Goal: Information Seeking & Learning: Check status

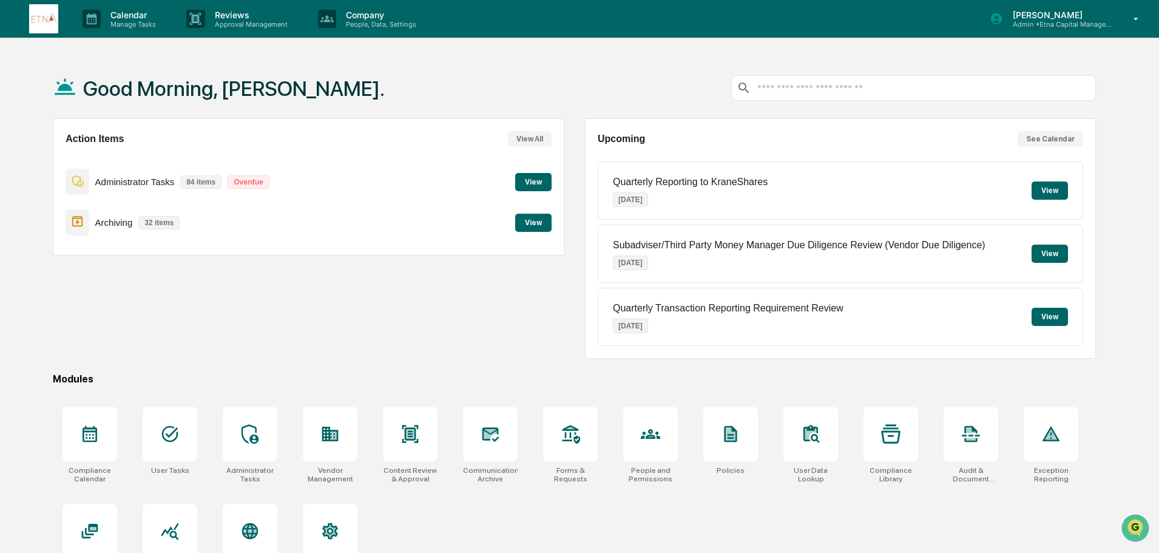
click at [538, 180] on button "View" at bounding box center [533, 182] width 36 height 18
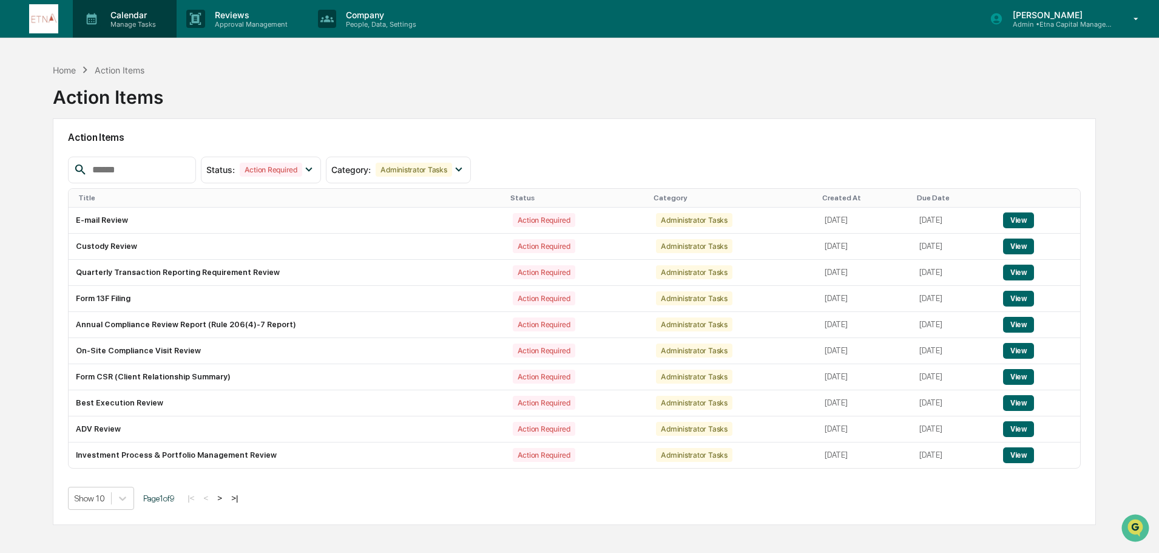
click at [92, 21] on icon at bounding box center [92, 19] width 10 height 12
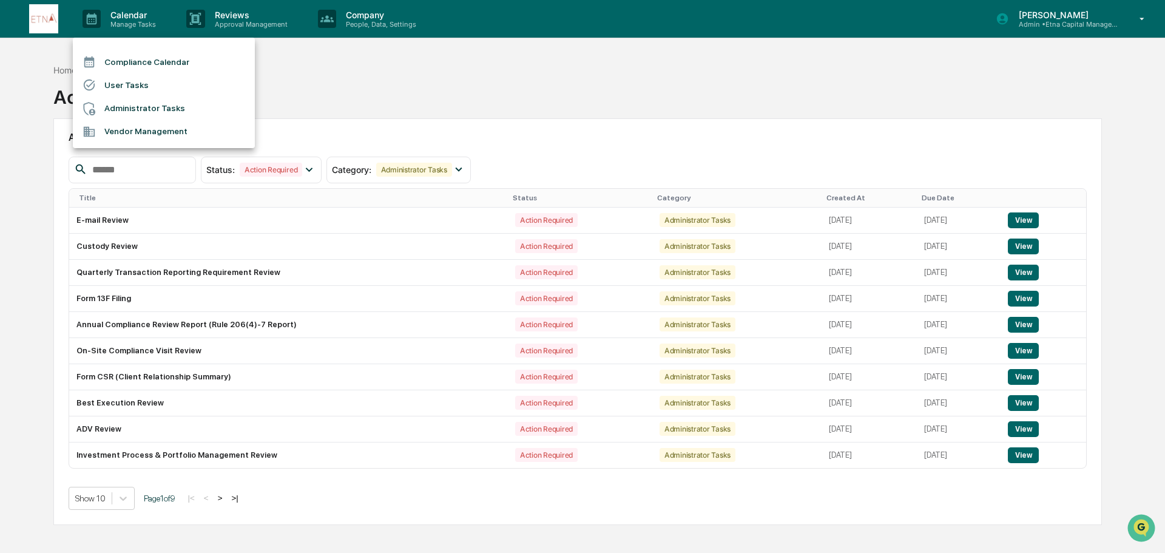
click at [104, 61] on li "Compliance Calendar" at bounding box center [164, 61] width 182 height 23
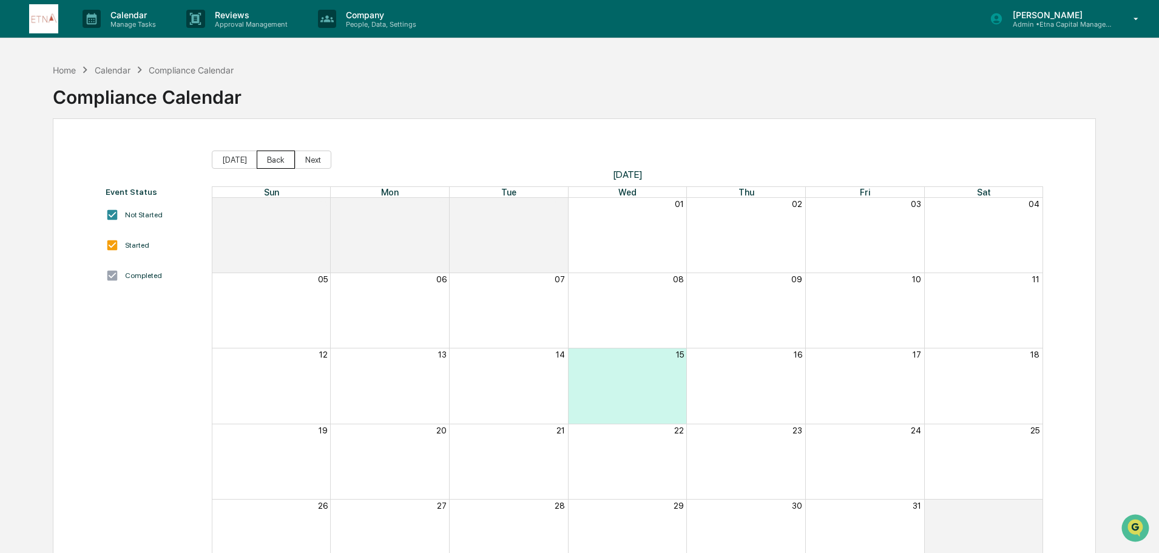
click at [277, 162] on button "Back" at bounding box center [276, 159] width 38 height 18
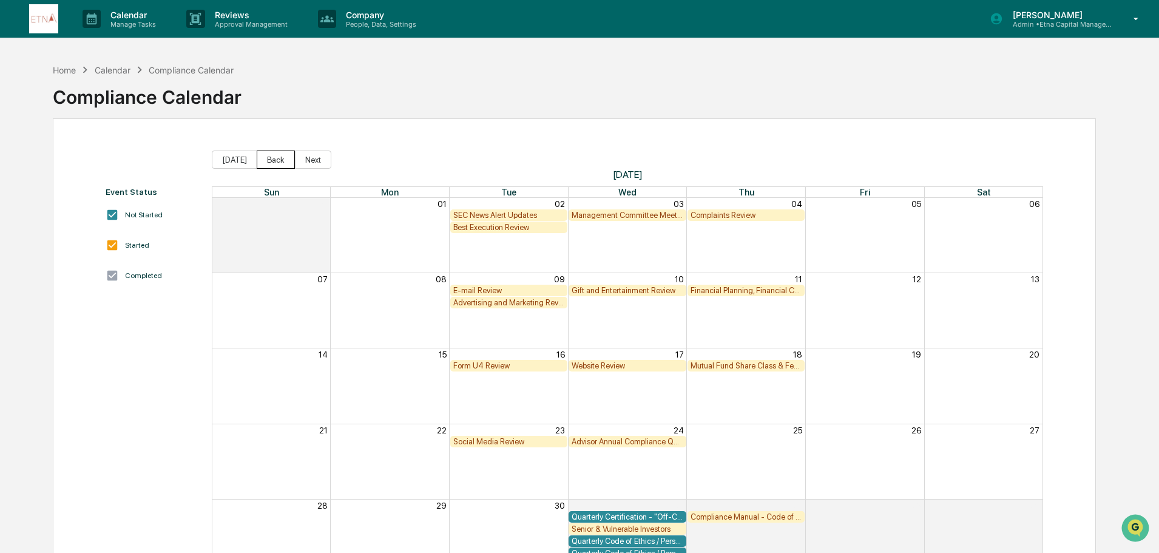
click at [277, 162] on button "Back" at bounding box center [276, 159] width 38 height 18
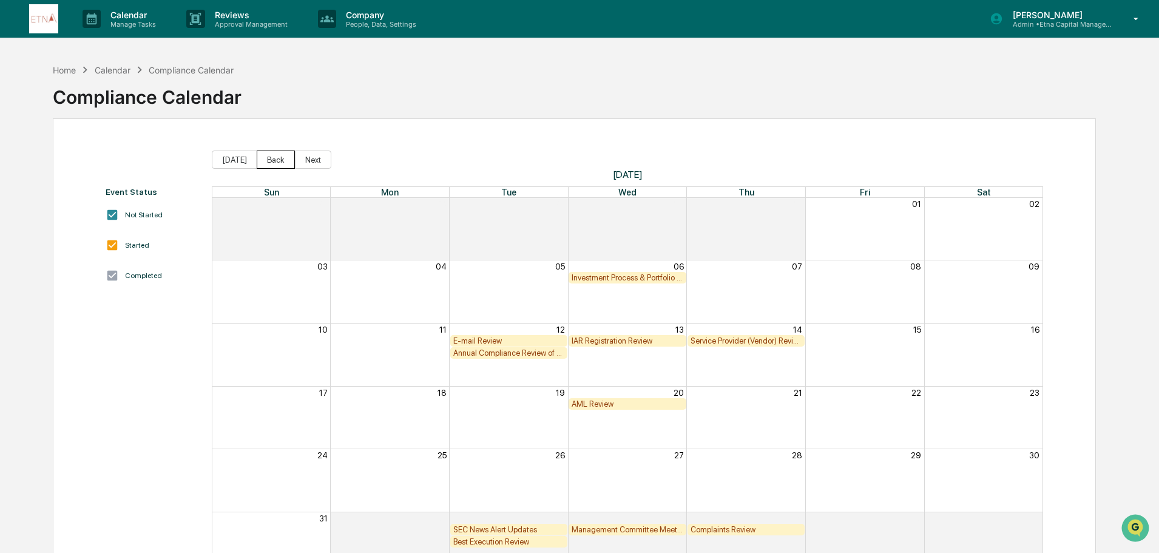
click at [277, 162] on button "Back" at bounding box center [276, 159] width 38 height 18
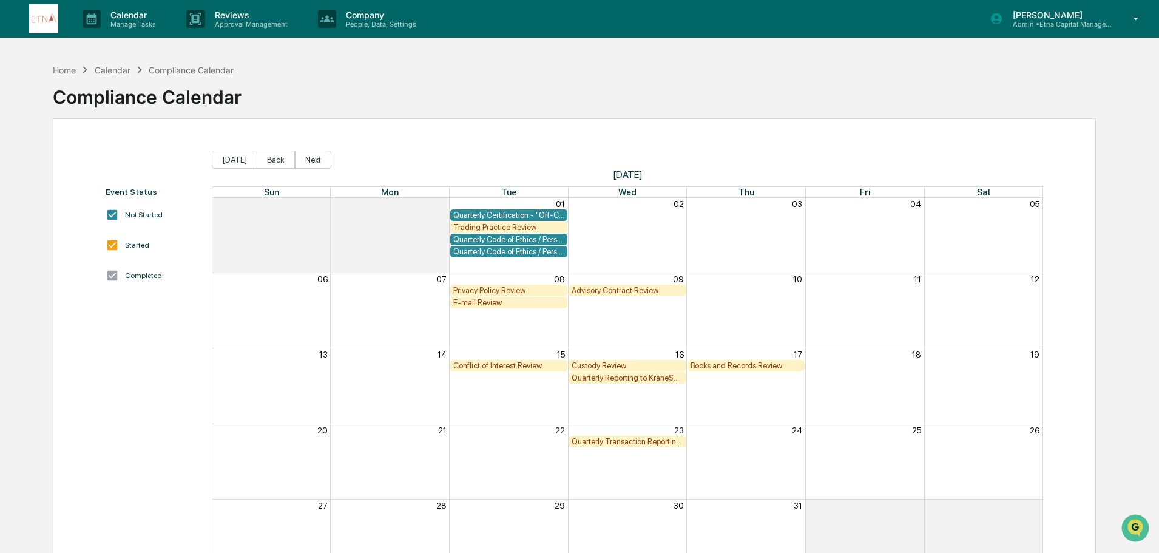
click at [615, 437] on div "Quarterly Transaction Reporting Requirement Review" at bounding box center [627, 441] width 112 height 9
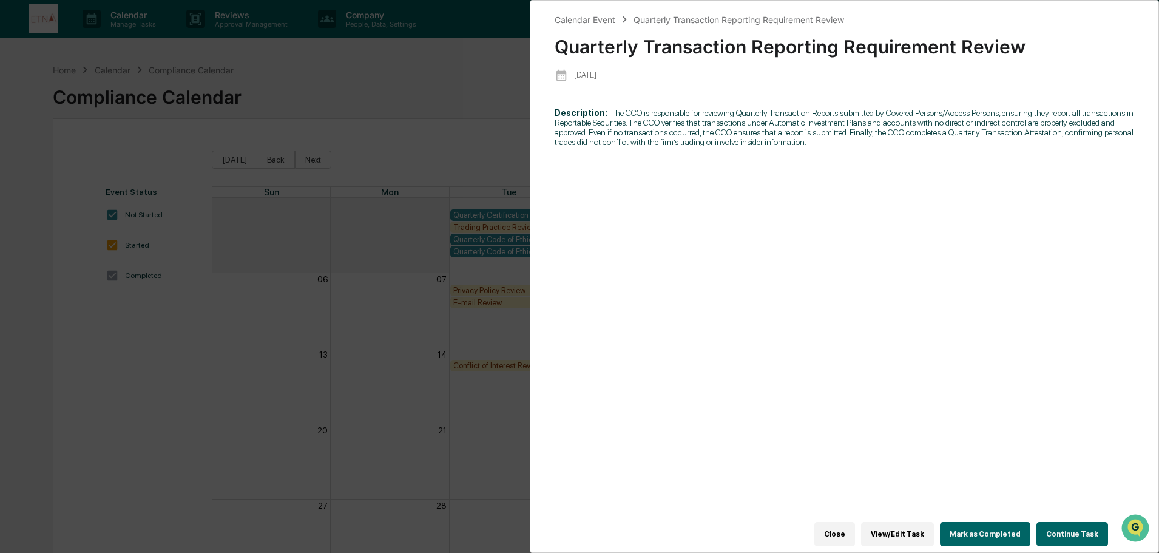
click at [460, 426] on div "Calendar Event Quarterly Transaction Reporting Requirement Review Quarterly Tra…" at bounding box center [579, 276] width 1159 height 553
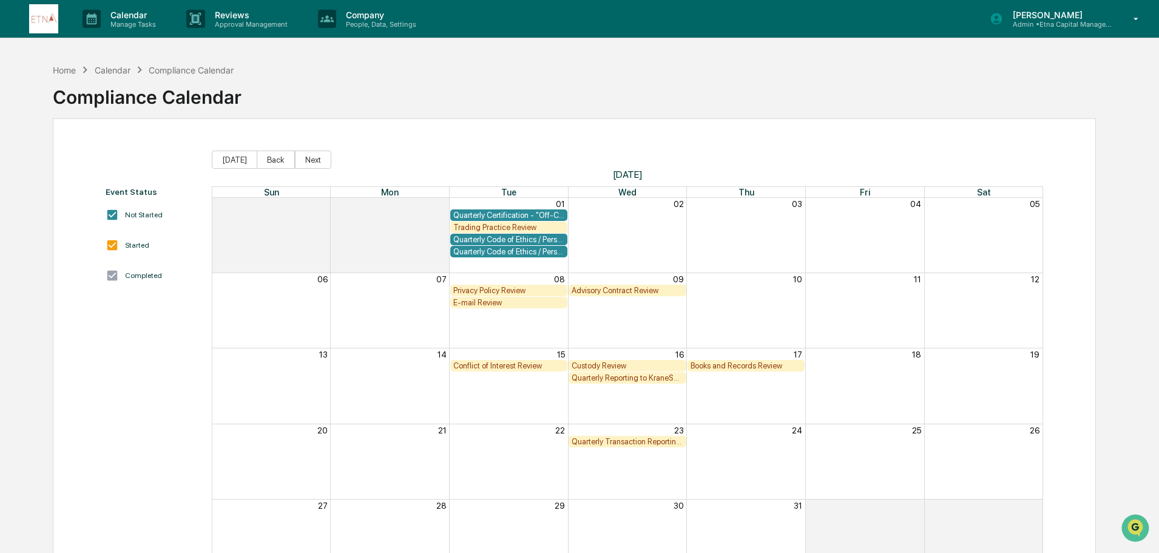
click at [515, 240] on div "Quarterly Code of Ethics / Personal Transaction Attestations" at bounding box center [509, 239] width 112 height 9
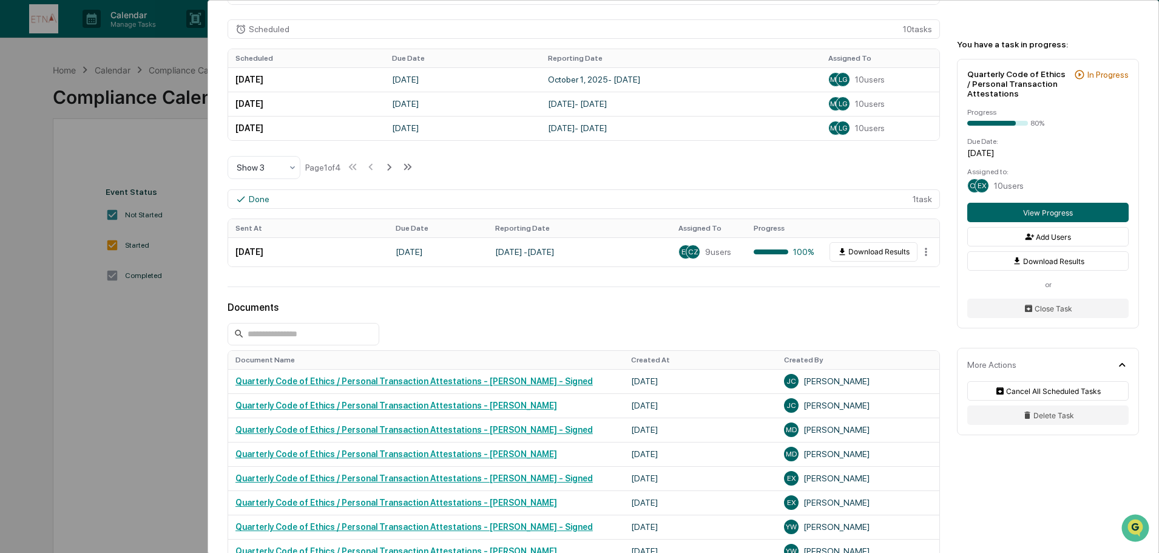
scroll to position [425, 0]
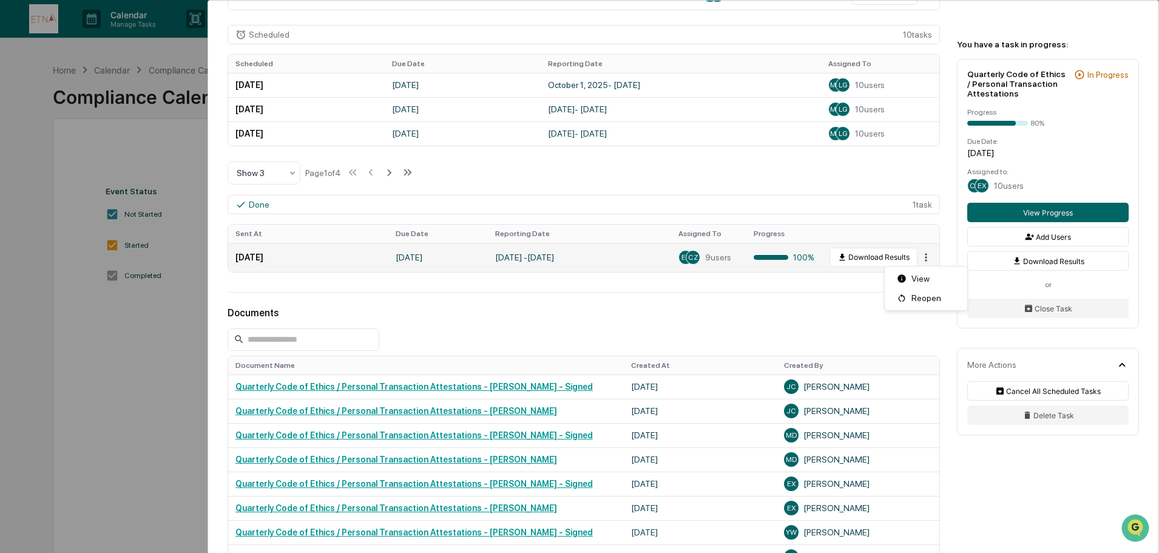
click at [920, 257] on html "Calendar Manage Tasks Reviews Approval Management Company People, Data, Setting…" at bounding box center [579, 276] width 1159 height 553
click at [920, 281] on div "View" at bounding box center [926, 278] width 78 height 19
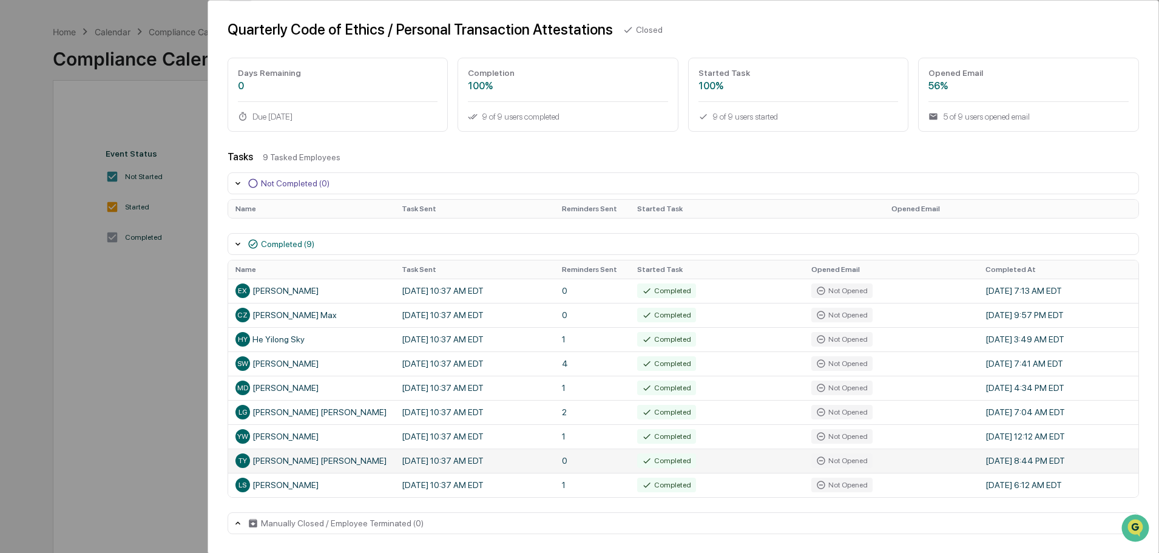
scroll to position [58, 0]
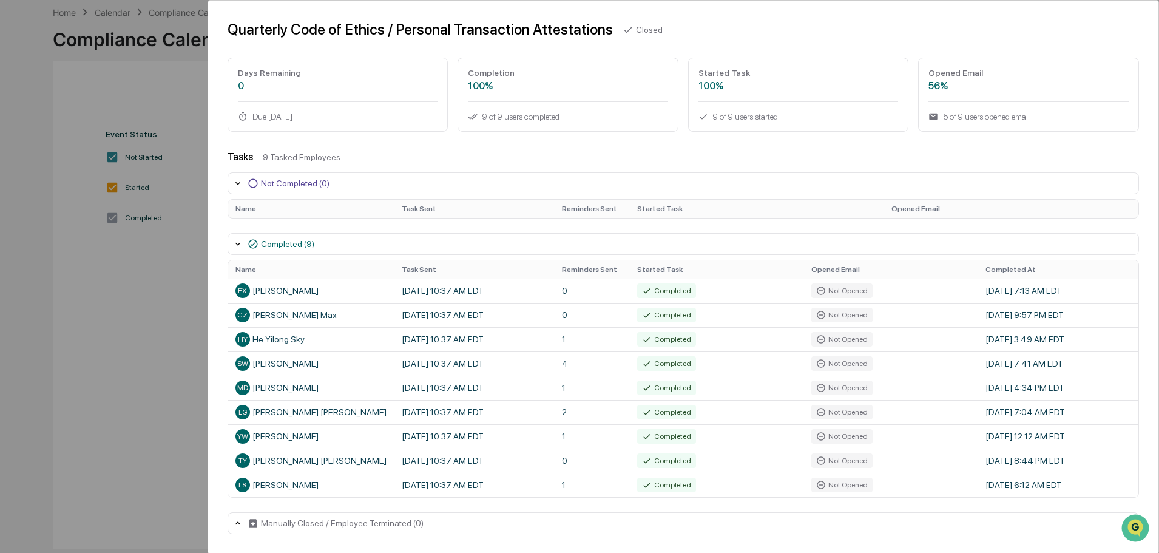
click at [323, 521] on div "Manually Closed / Employee Terminated (0)" at bounding box center [342, 523] width 163 height 10
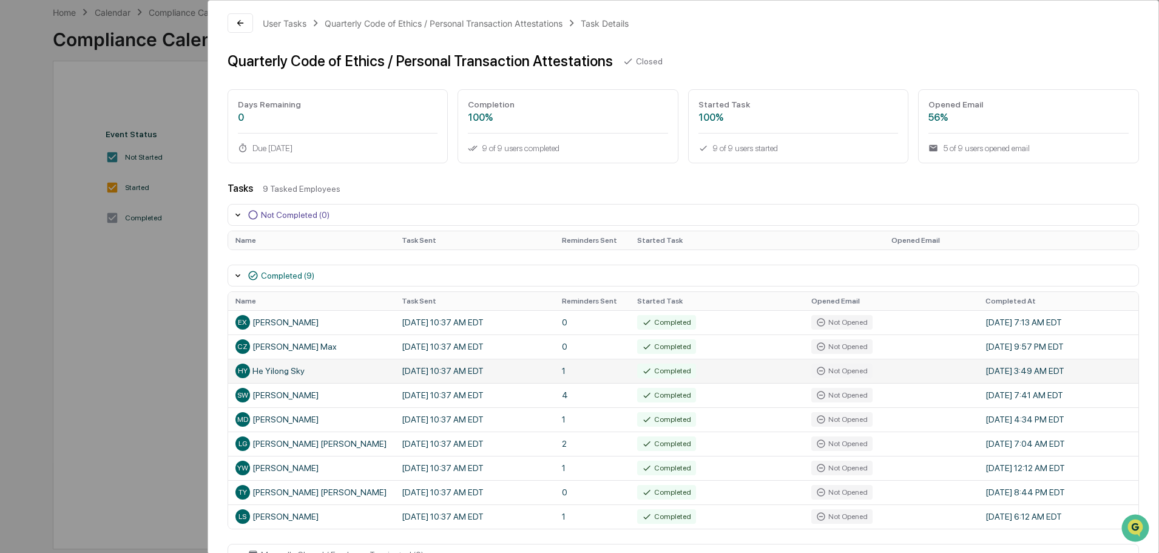
scroll to position [67, 0]
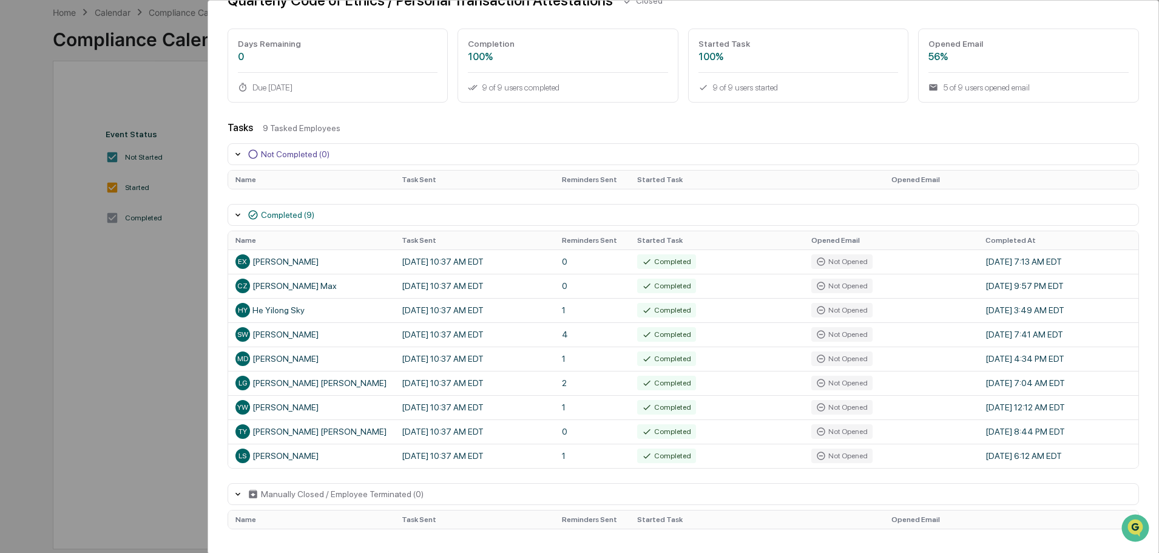
click at [160, 373] on div "User Tasks Quarterly Code of Ethics / Personal Transaction Attestations Task De…" at bounding box center [579, 276] width 1159 height 553
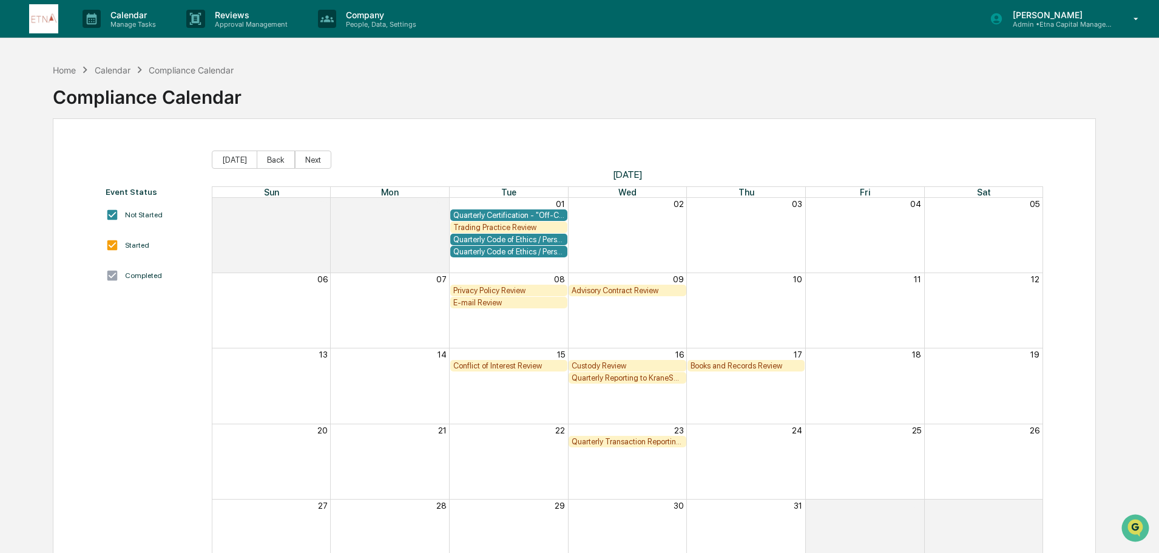
click at [508, 249] on div "Quarterly Code of Ethics / Personal Transaction Attestations" at bounding box center [509, 251] width 112 height 9
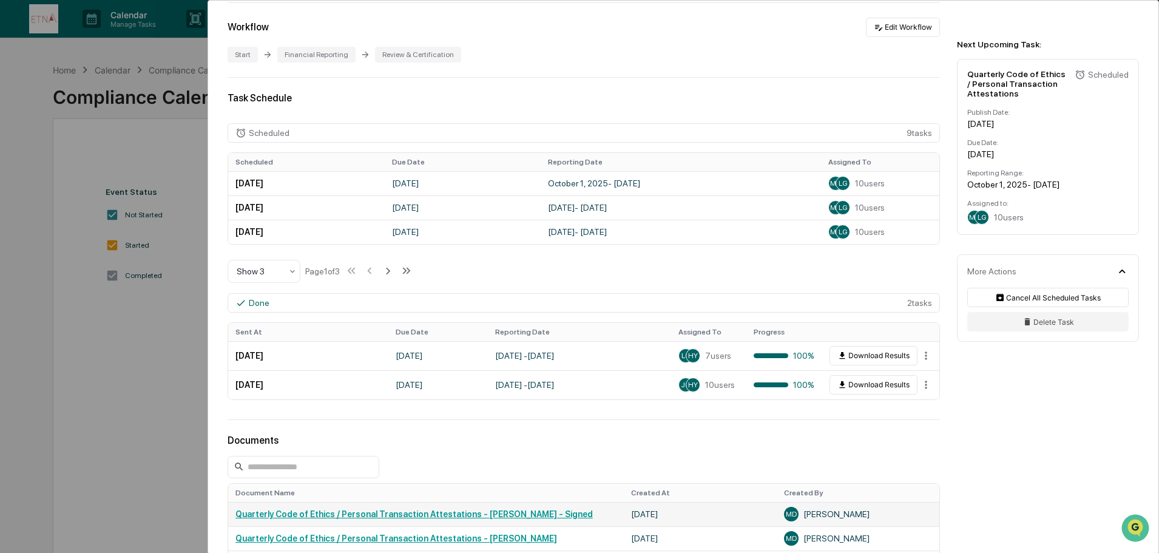
scroll to position [243, 0]
click at [161, 340] on div "User Tasks Quarterly Code of Ethics / Personal Transaction Attestations Quarter…" at bounding box center [579, 276] width 1159 height 553
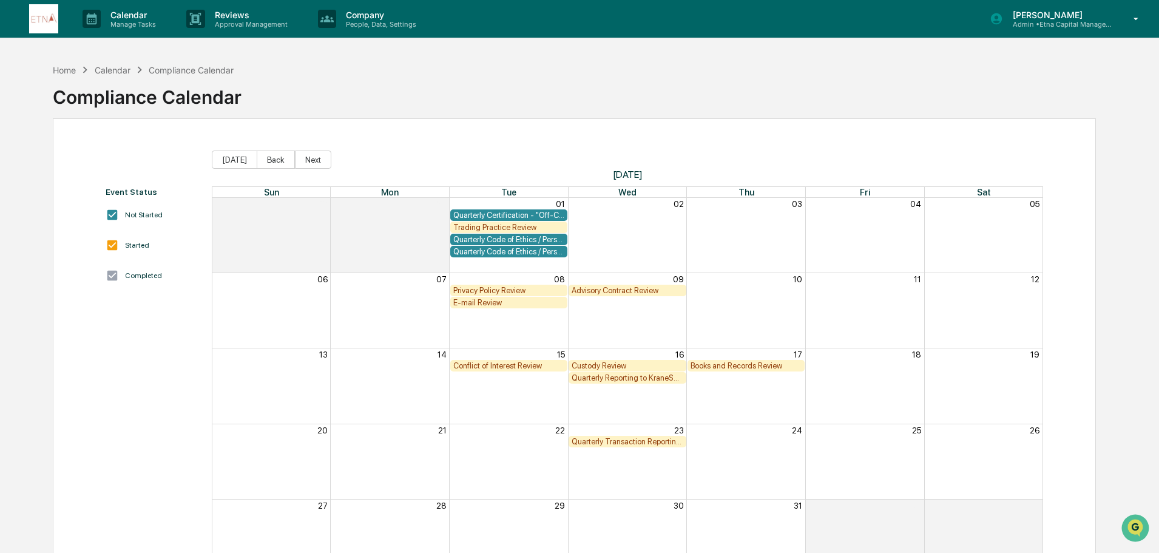
click at [496, 238] on div "Quarterly Code of Ethics / Personal Transaction Attestations" at bounding box center [509, 239] width 112 height 9
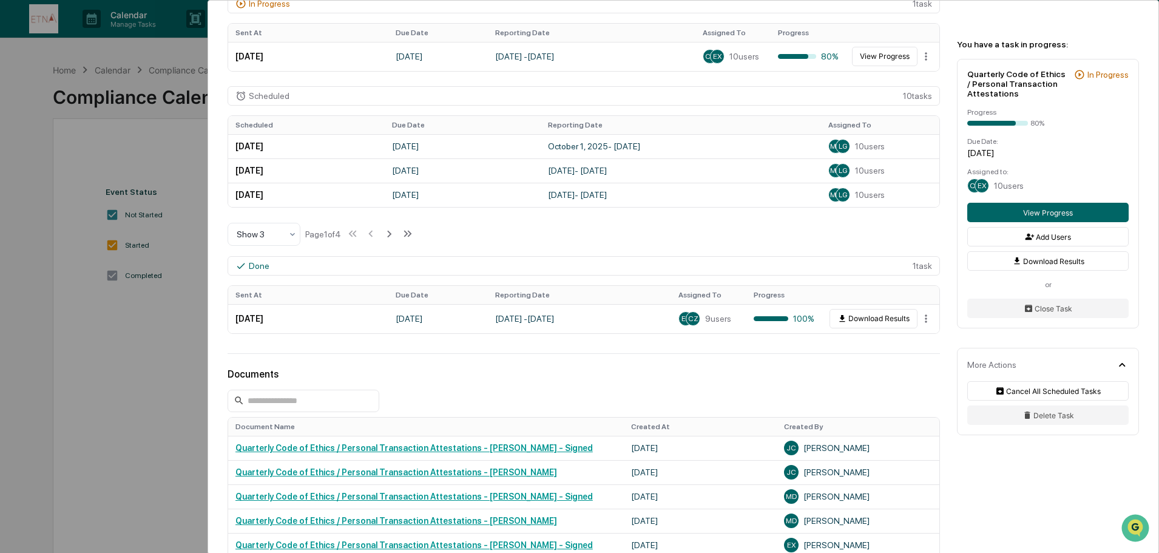
scroll to position [364, 0]
click at [918, 317] on html "Calendar Manage Tasks Reviews Approval Management Company People, Data, Setting…" at bounding box center [579, 276] width 1159 height 553
click at [908, 339] on div "View" at bounding box center [926, 338] width 78 height 19
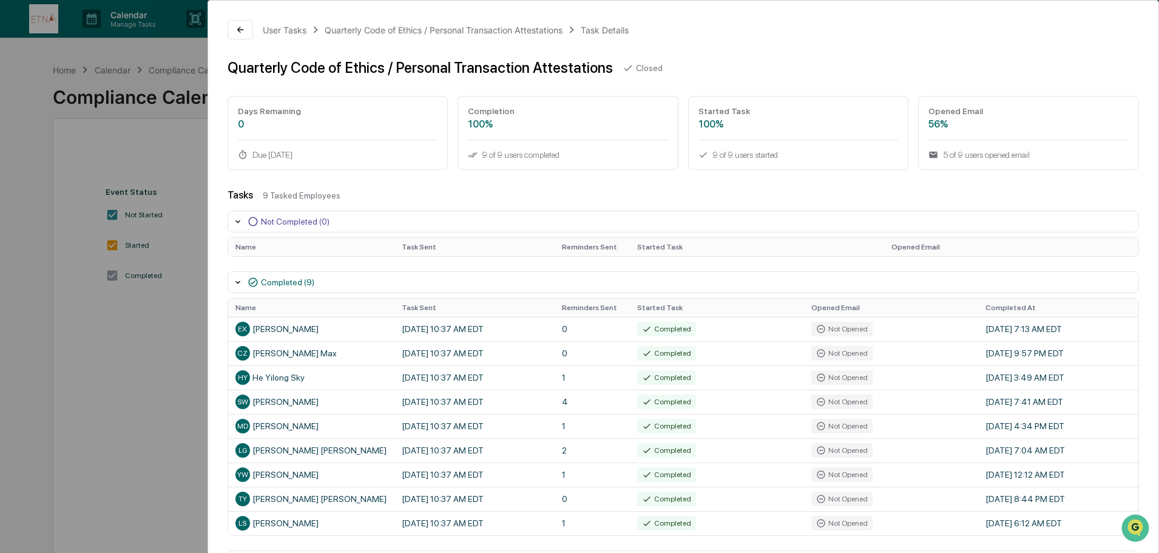
click at [195, 392] on div "User Tasks Quarterly Code of Ethics / Personal Transaction Attestations Task De…" at bounding box center [579, 276] width 1159 height 553
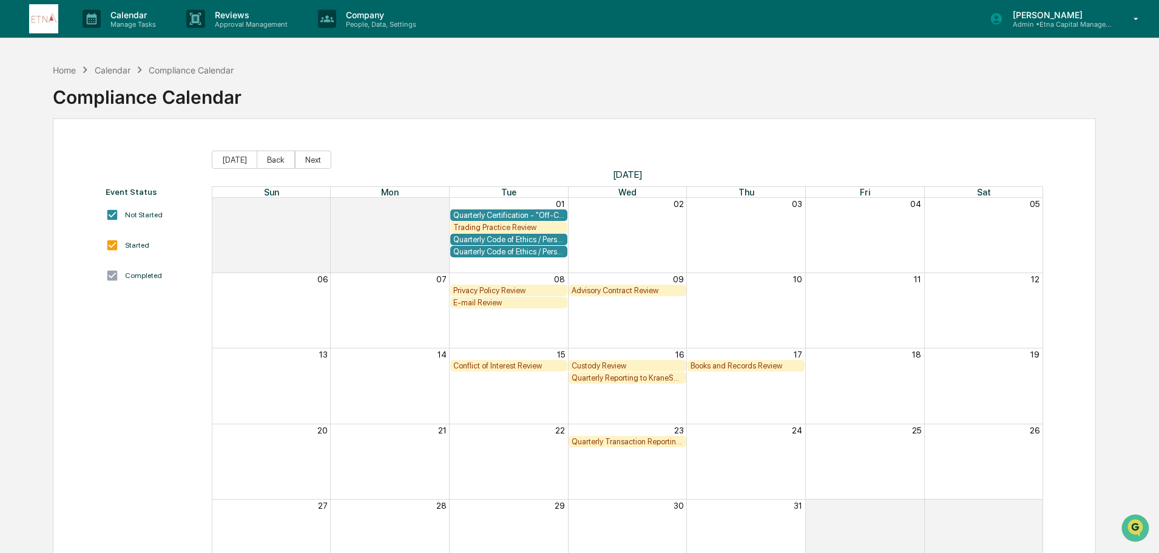
click at [517, 249] on div "Quarterly Code of Ethics / Personal Transaction Attestations" at bounding box center [509, 251] width 112 height 9
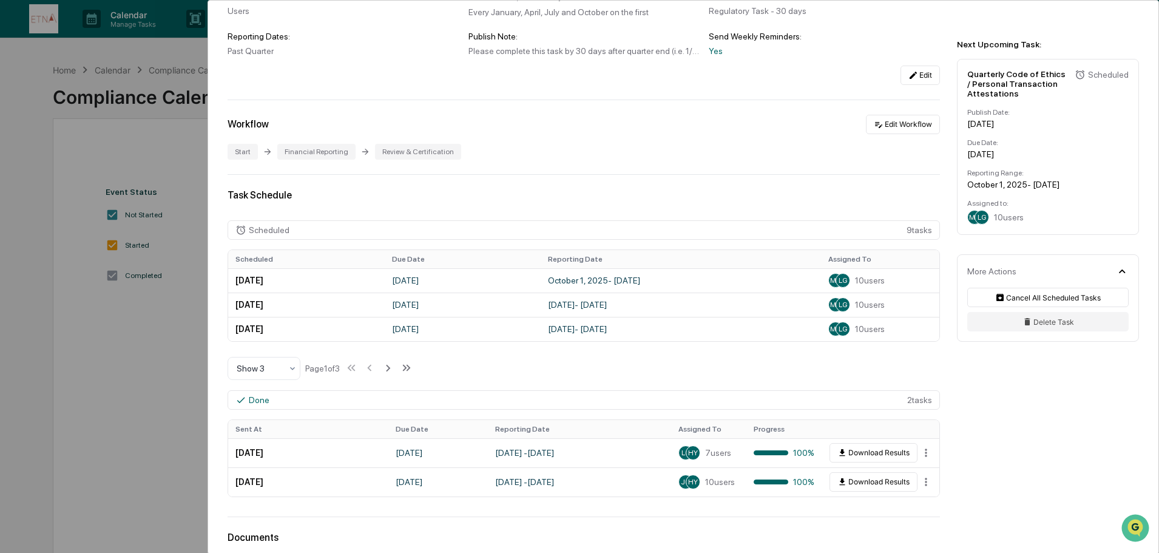
scroll to position [182, 0]
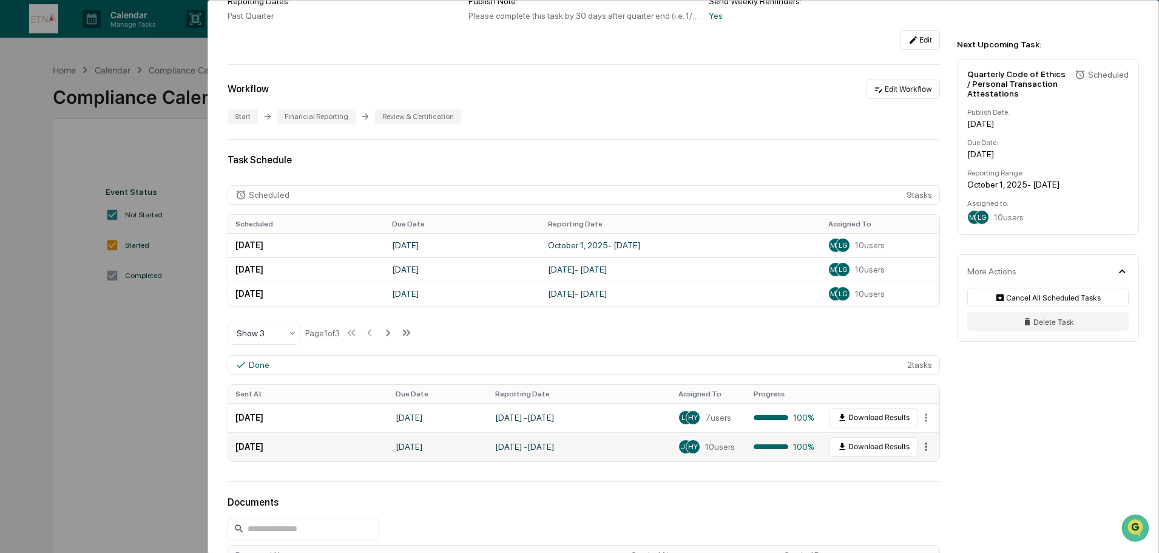
click at [921, 448] on html "Calendar Manage Tasks Reviews Approval Management Company People, Data, Setting…" at bounding box center [579, 276] width 1159 height 553
click at [923, 470] on div "View" at bounding box center [926, 467] width 78 height 19
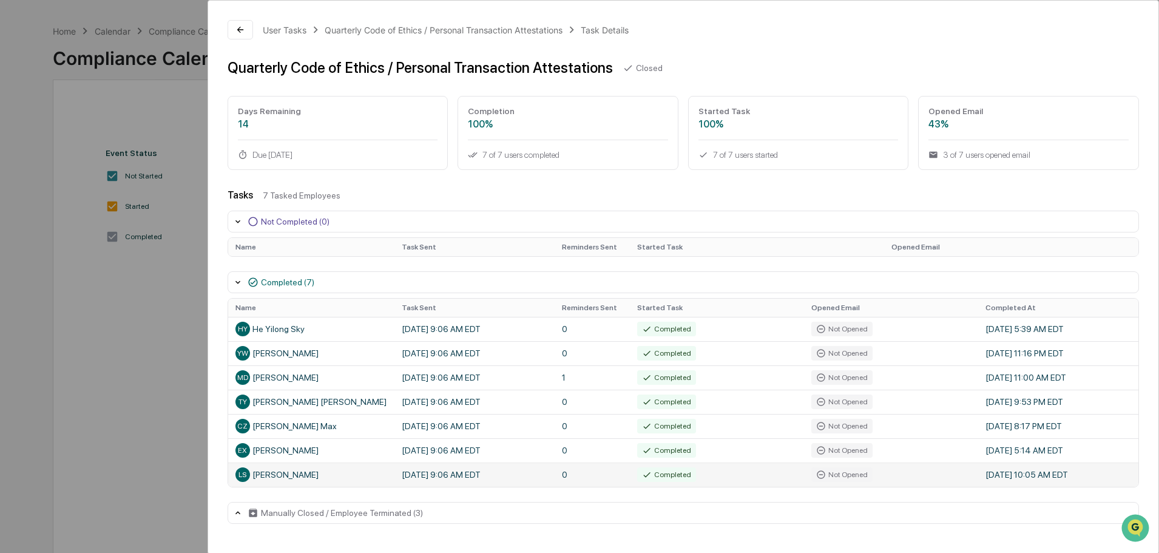
scroll to position [58, 0]
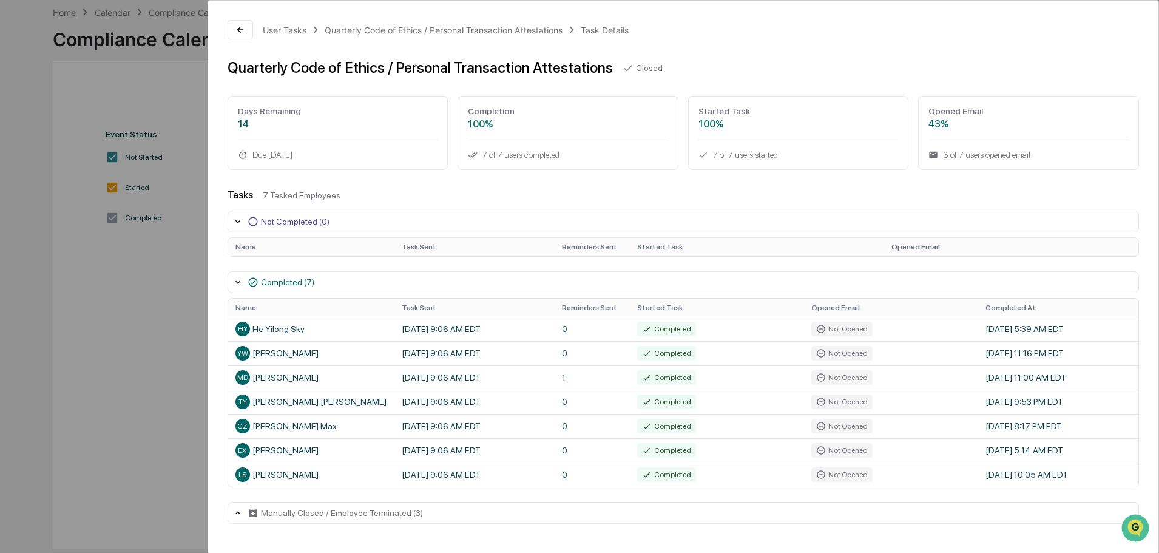
click at [342, 516] on div "Manually Closed / Employee Terminated (3)" at bounding box center [342, 513] width 162 height 10
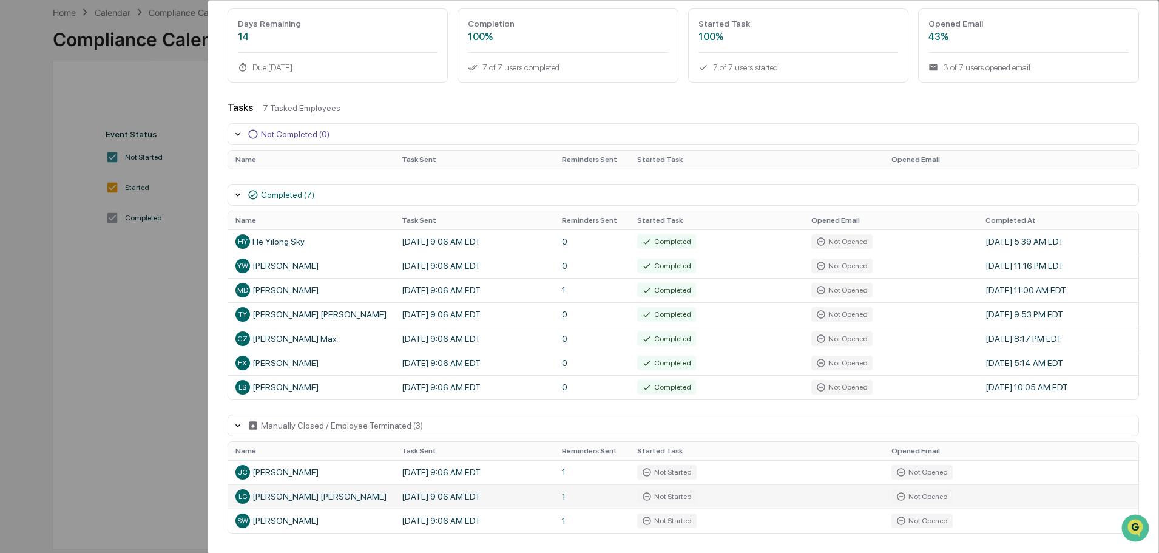
scroll to position [92, 0]
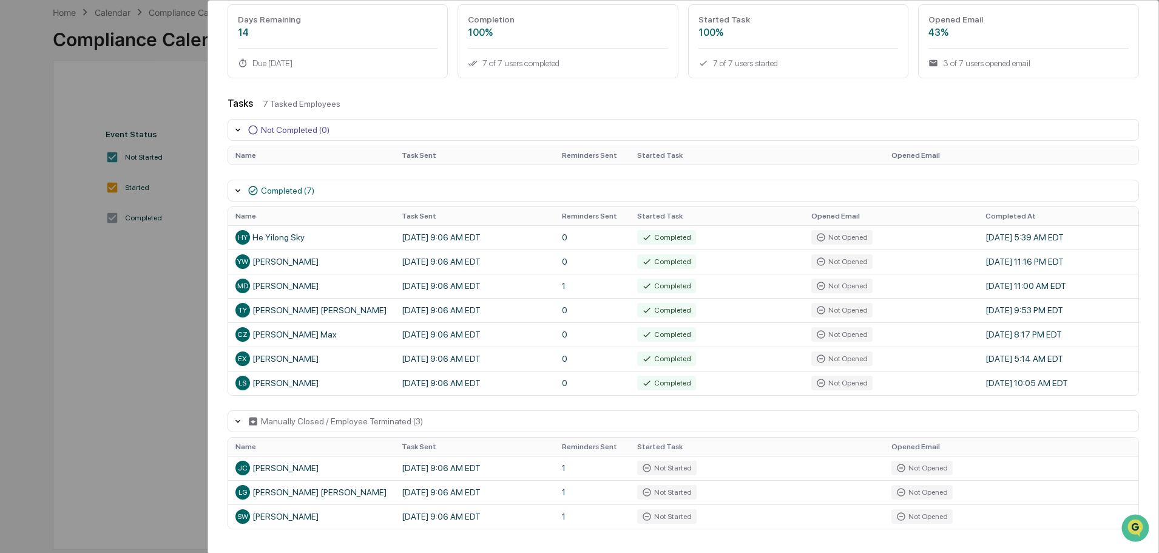
click at [181, 397] on div "User Tasks Quarterly Code of Ethics / Personal Transaction Attestations Task De…" at bounding box center [579, 276] width 1159 height 553
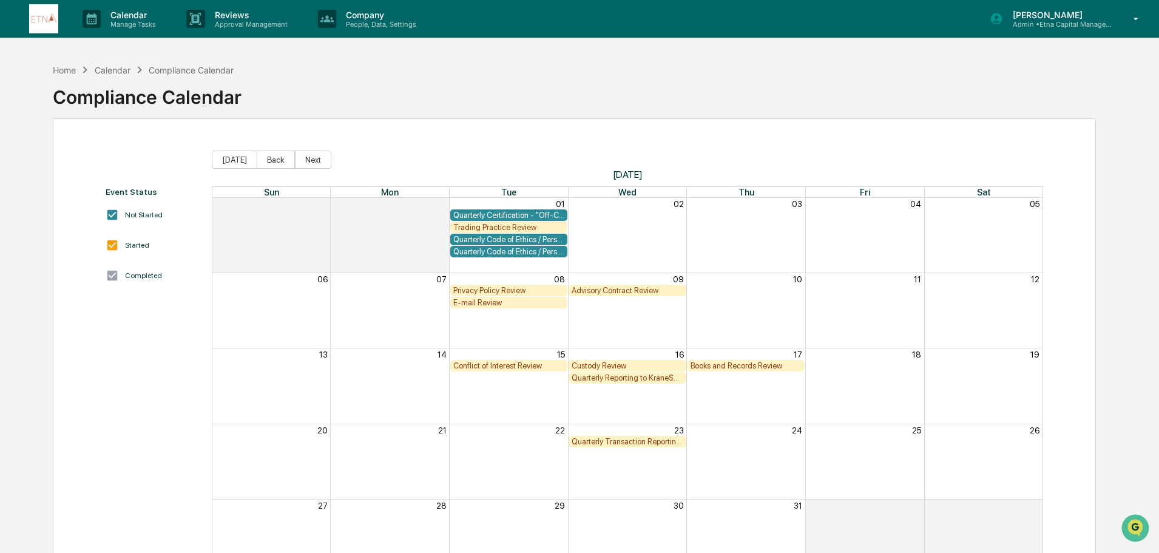
click at [512, 215] on div "Quarterly Certification - "Off-Channel" Communications Policy" at bounding box center [509, 215] width 112 height 9
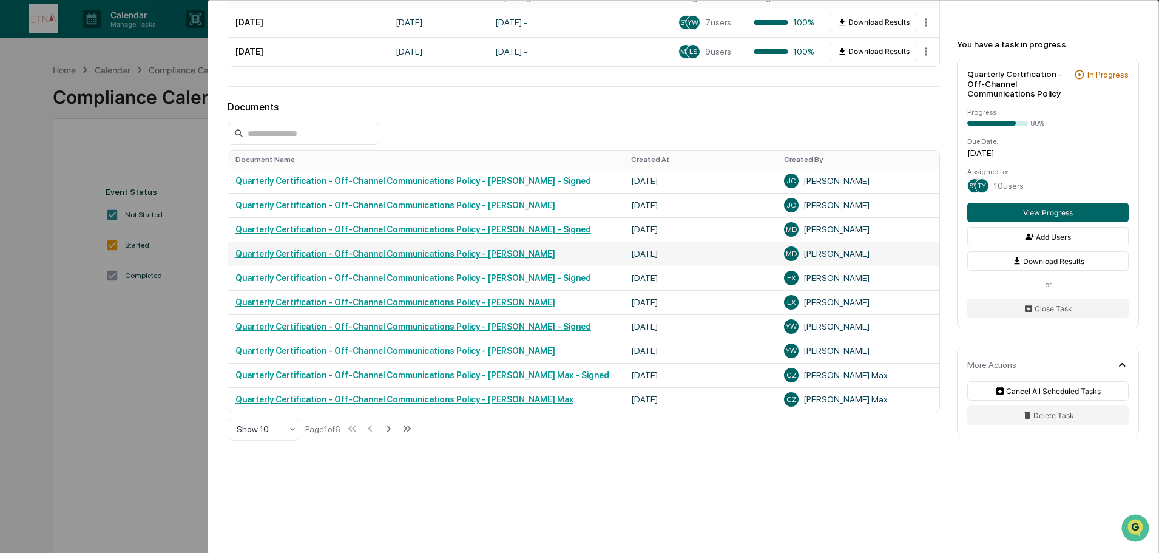
scroll to position [667, 0]
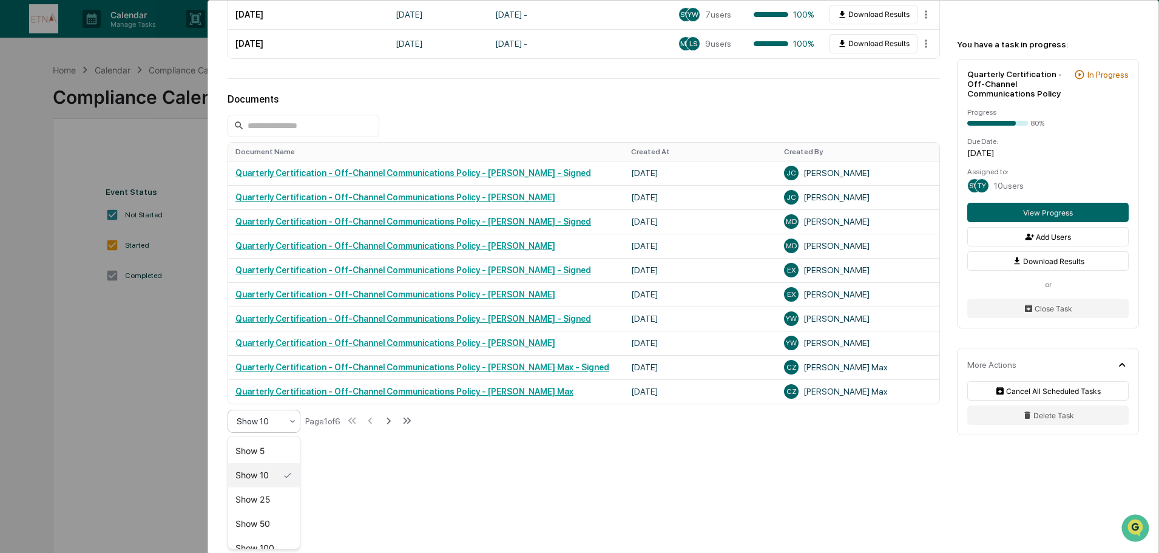
click at [290, 421] on icon at bounding box center [293, 421] width 10 height 10
click at [272, 511] on div "Show 50" at bounding box center [264, 523] width 72 height 24
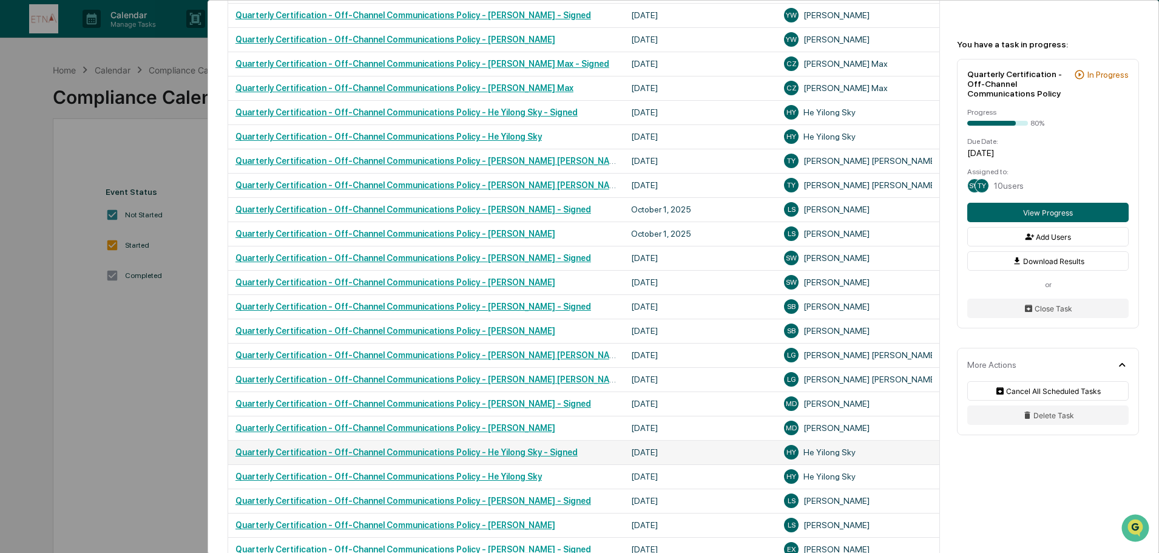
scroll to position [1092, 0]
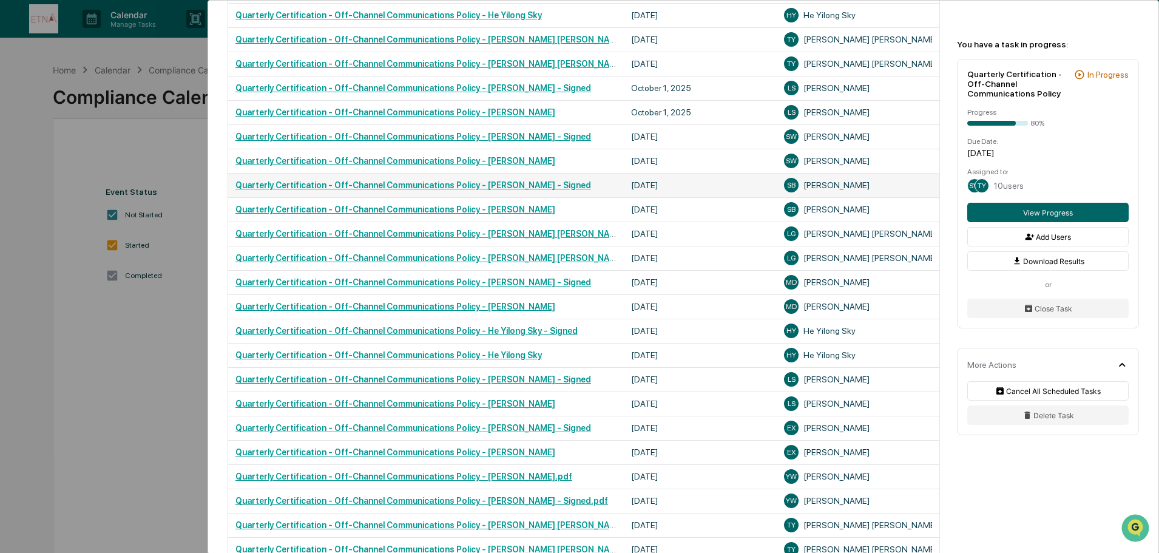
click at [520, 187] on link "Quarterly Certification - Off-Channel Communications Policy - [PERSON_NAME] - S…" at bounding box center [412, 185] width 355 height 10
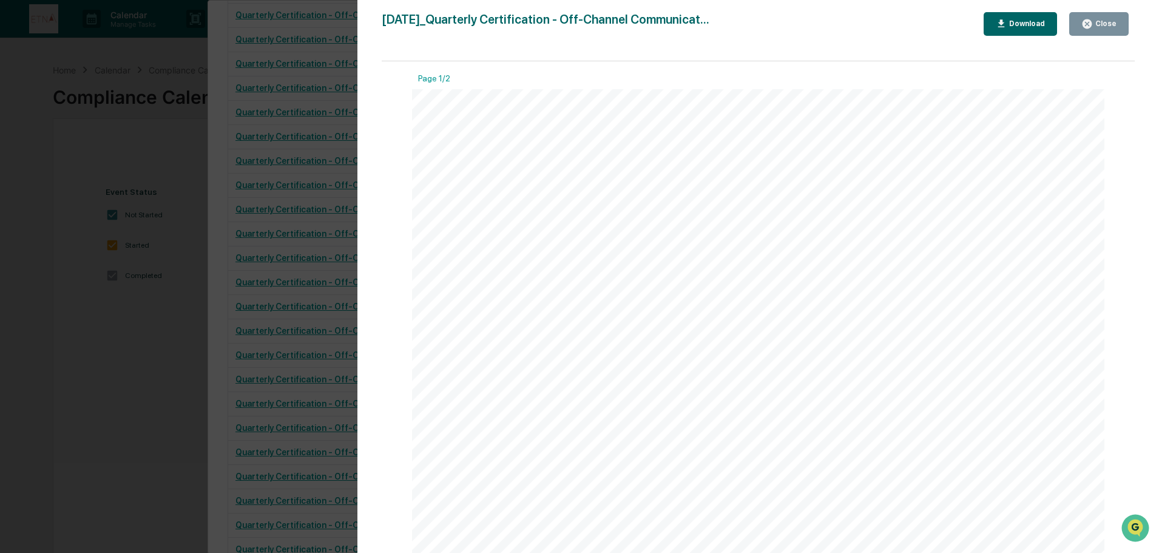
click at [1087, 24] on icon "button" at bounding box center [1086, 23] width 9 height 9
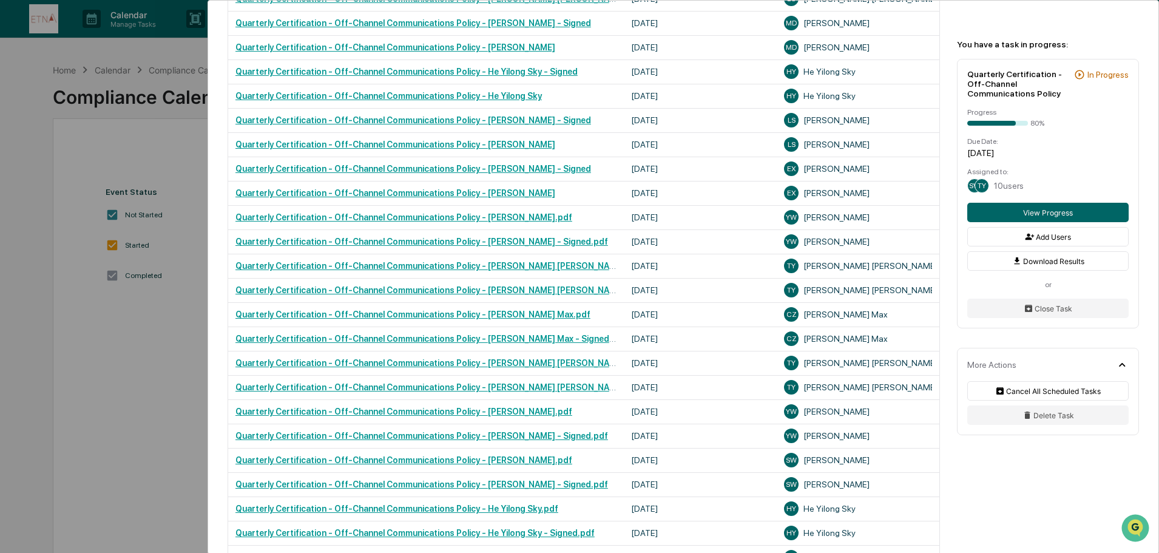
scroll to position [1215, 0]
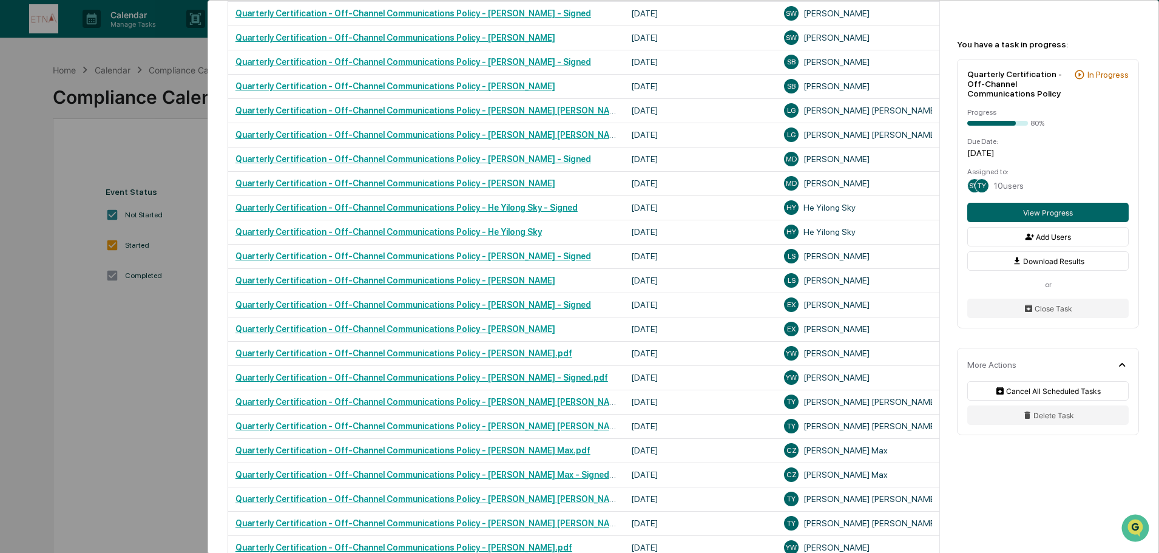
click at [93, 297] on div "User Tasks Quarterly Certification - "Off-Channel" Communications Policy Quarte…" at bounding box center [579, 276] width 1159 height 553
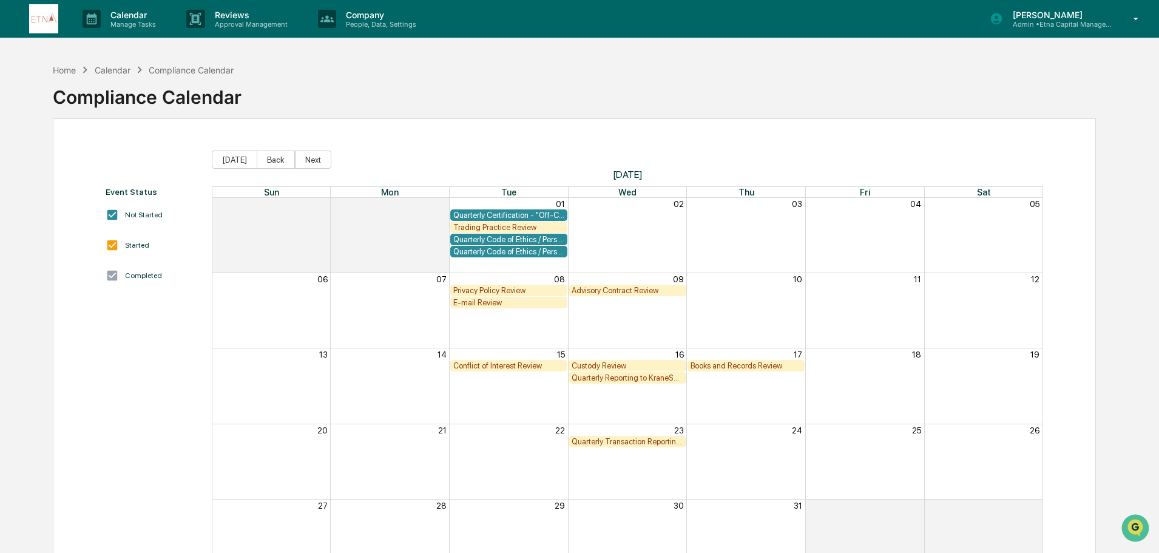
click at [545, 250] on div "Quarterly Code of Ethics / Personal Transaction Attestations" at bounding box center [509, 251] width 112 height 9
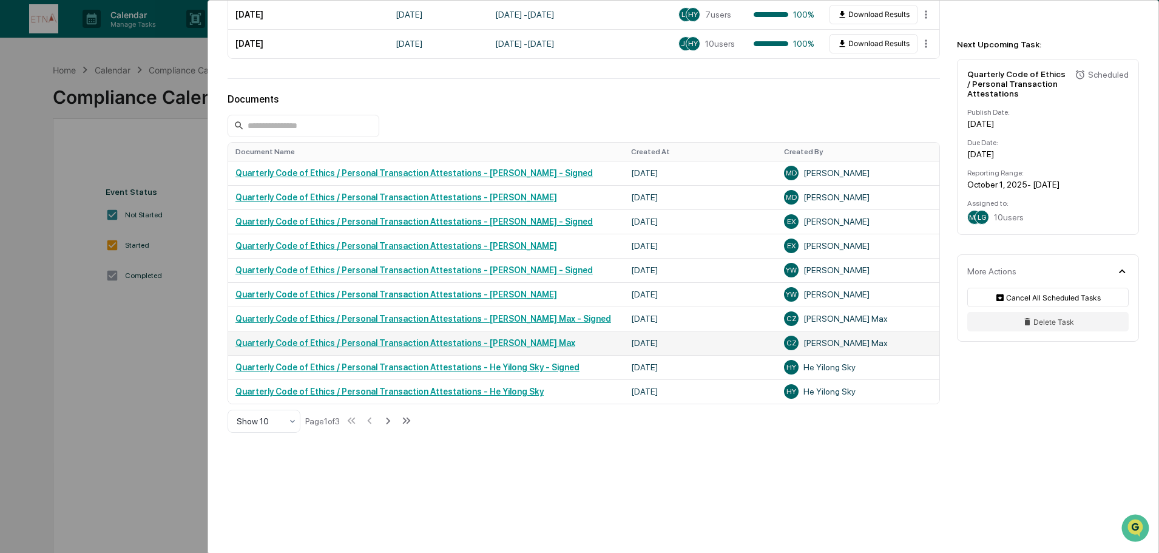
scroll to position [587, 0]
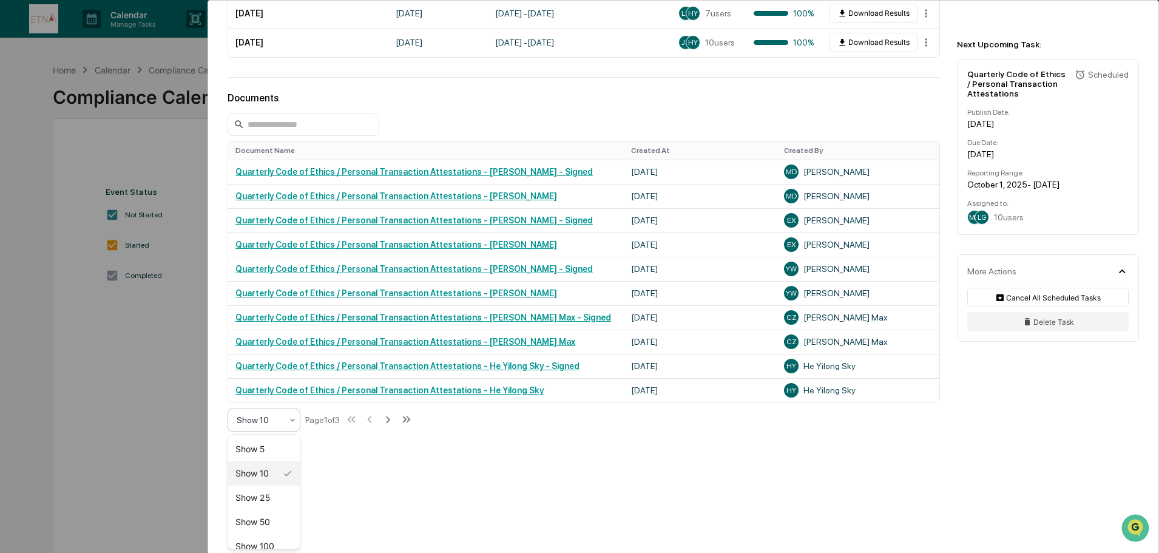
click at [278, 425] on div at bounding box center [259, 420] width 45 height 12
click at [260, 522] on div "Show 50" at bounding box center [264, 522] width 72 height 24
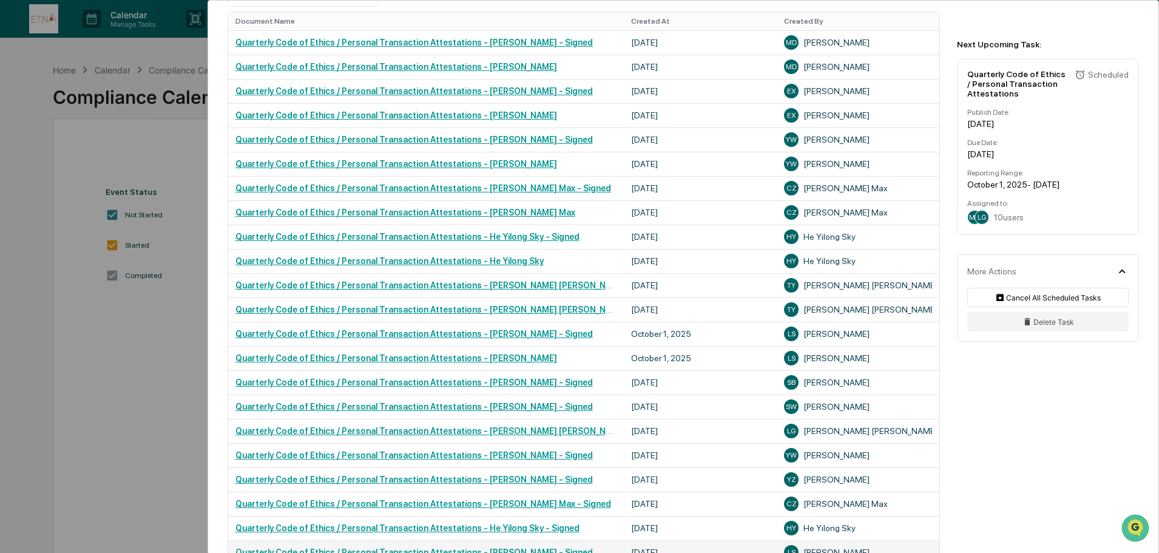
scroll to position [708, 0]
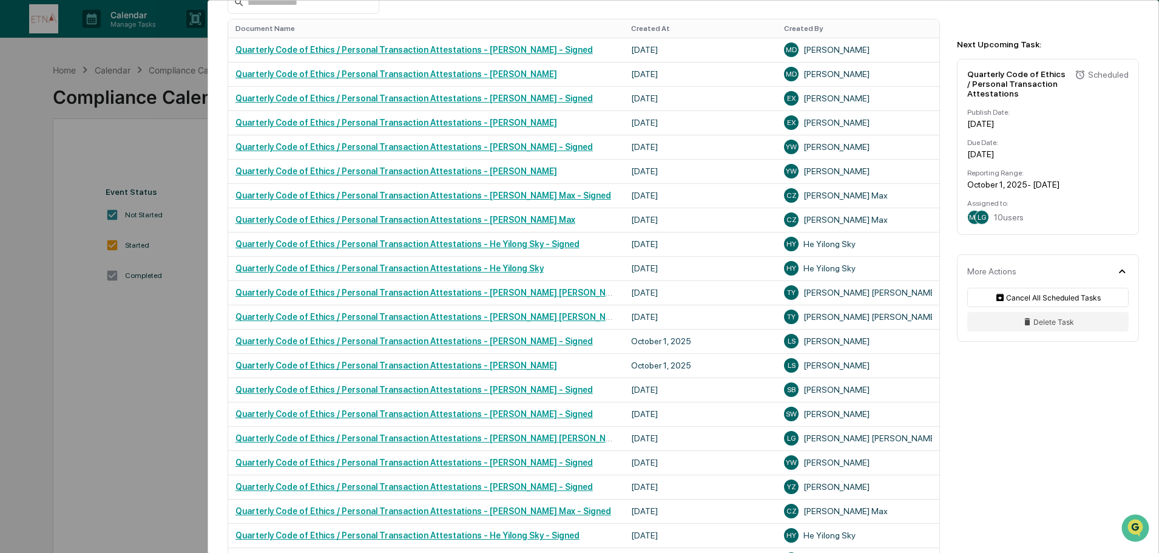
click at [62, 393] on div "User Tasks Quarterly Code of Ethics / Personal Transaction Attestations Quarter…" at bounding box center [579, 276] width 1159 height 553
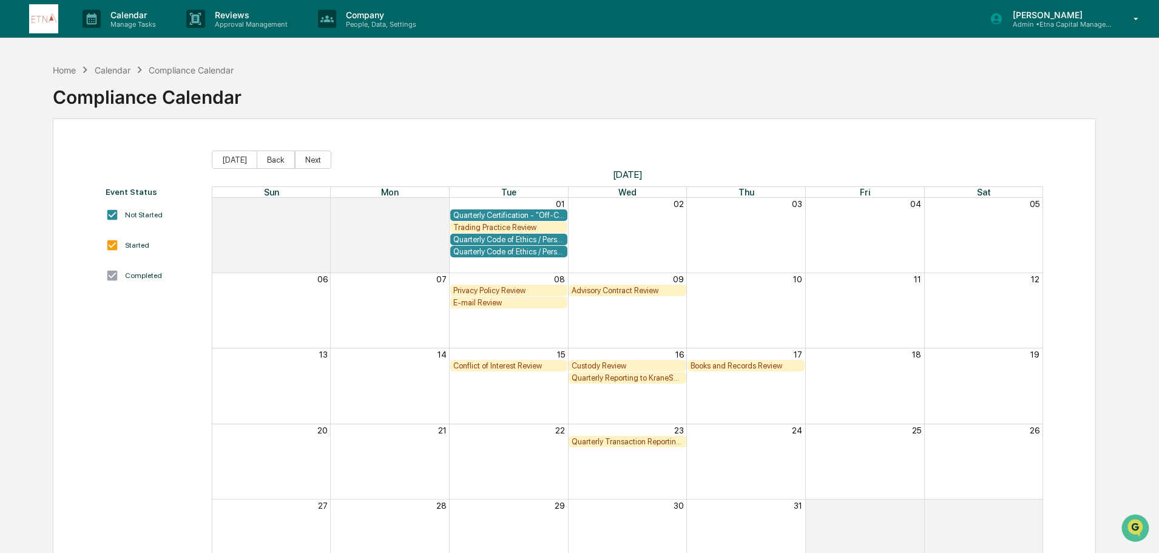
click at [508, 251] on div "Quarterly Code of Ethics / Personal Transaction Attestations" at bounding box center [509, 251] width 112 height 9
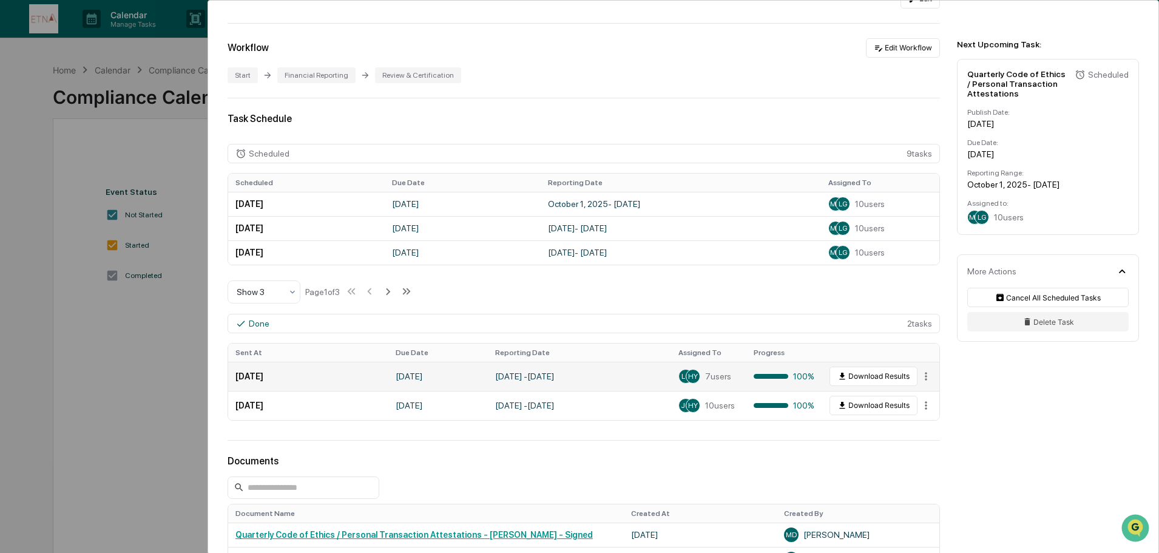
scroll to position [243, 0]
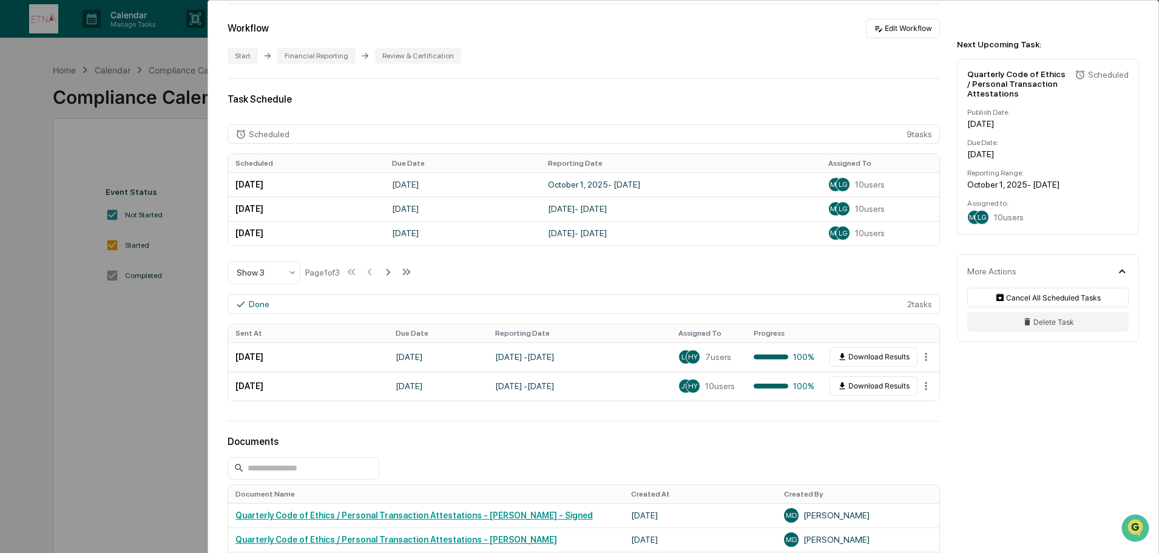
click at [120, 414] on div "User Tasks Quarterly Code of Ethics / Personal Transaction Attestations Quarter…" at bounding box center [579, 276] width 1159 height 553
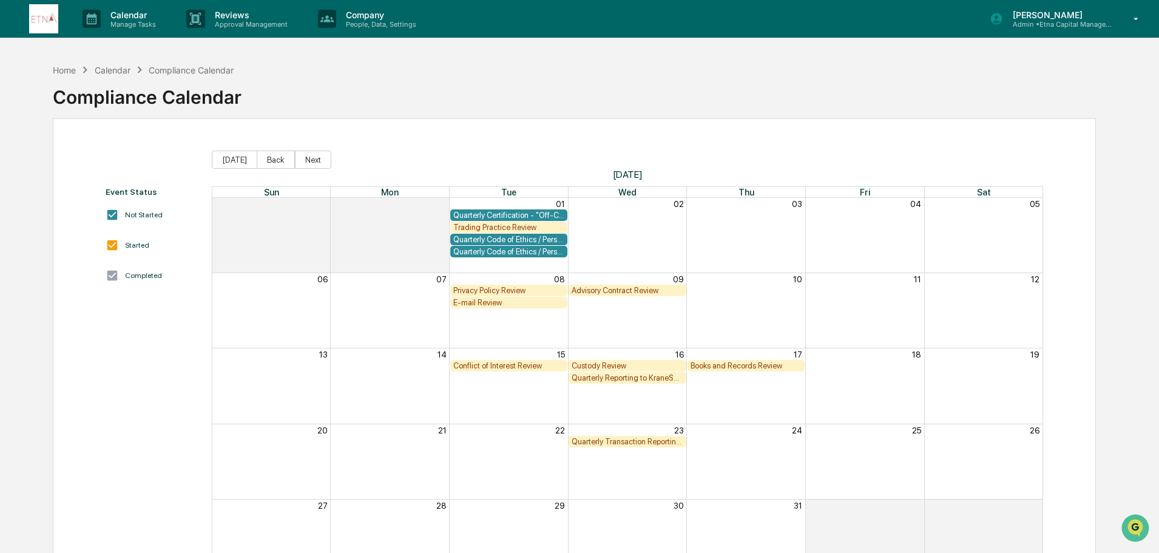
click at [521, 238] on div "Quarterly Code of Ethics / Personal Transaction Attestations" at bounding box center [509, 239] width 112 height 9
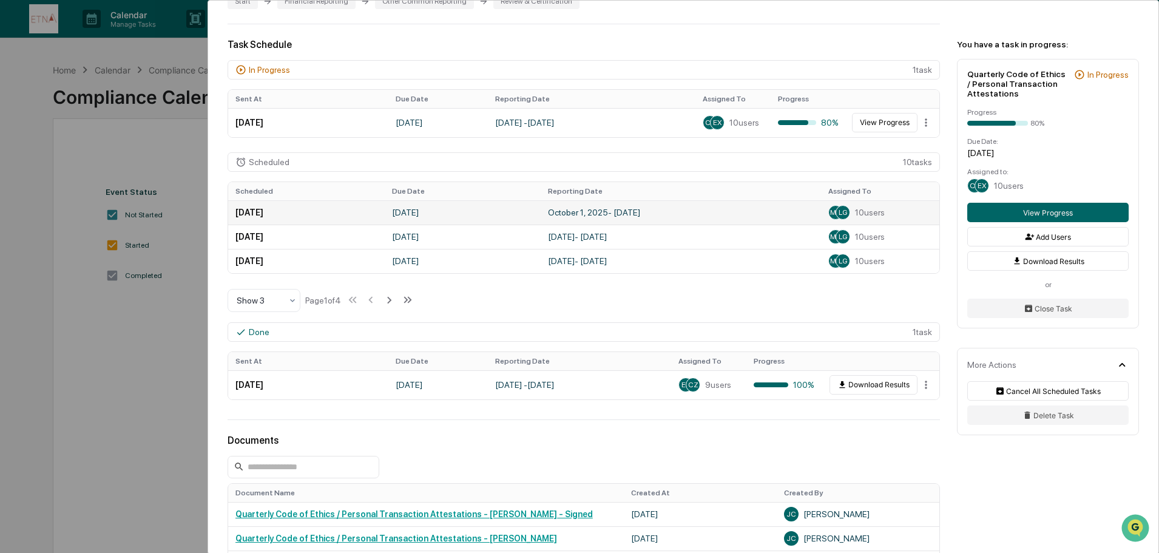
scroll to position [303, 0]
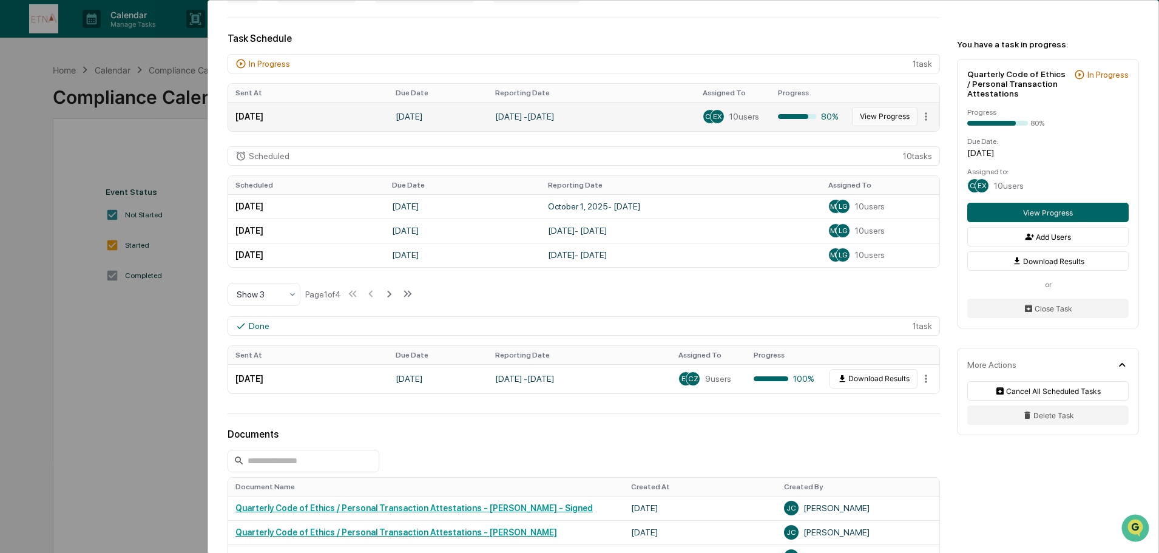
click at [898, 120] on button "View Progress" at bounding box center [885, 116] width 66 height 19
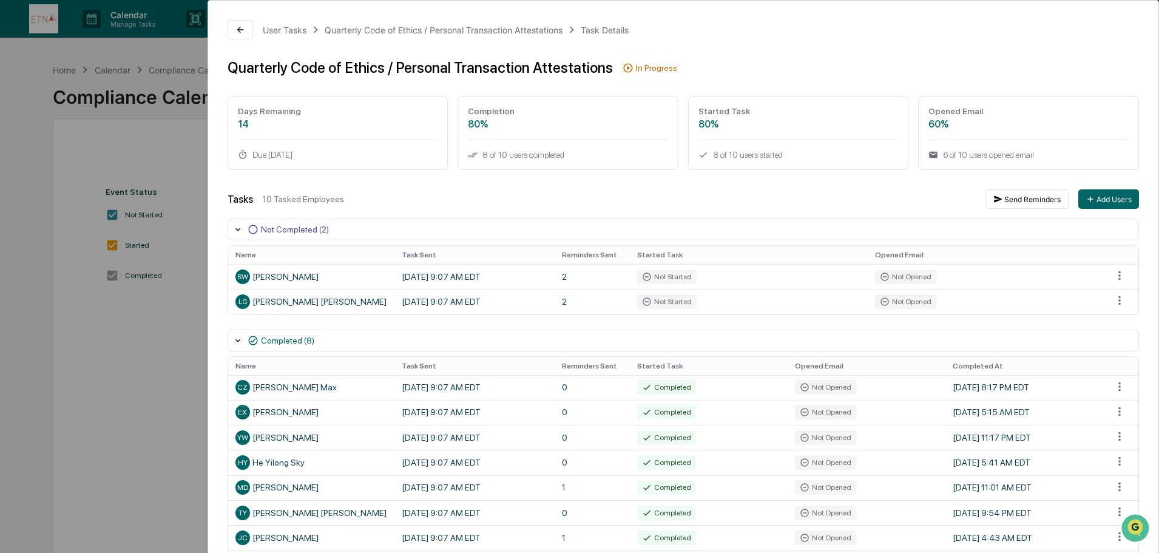
scroll to position [61, 0]
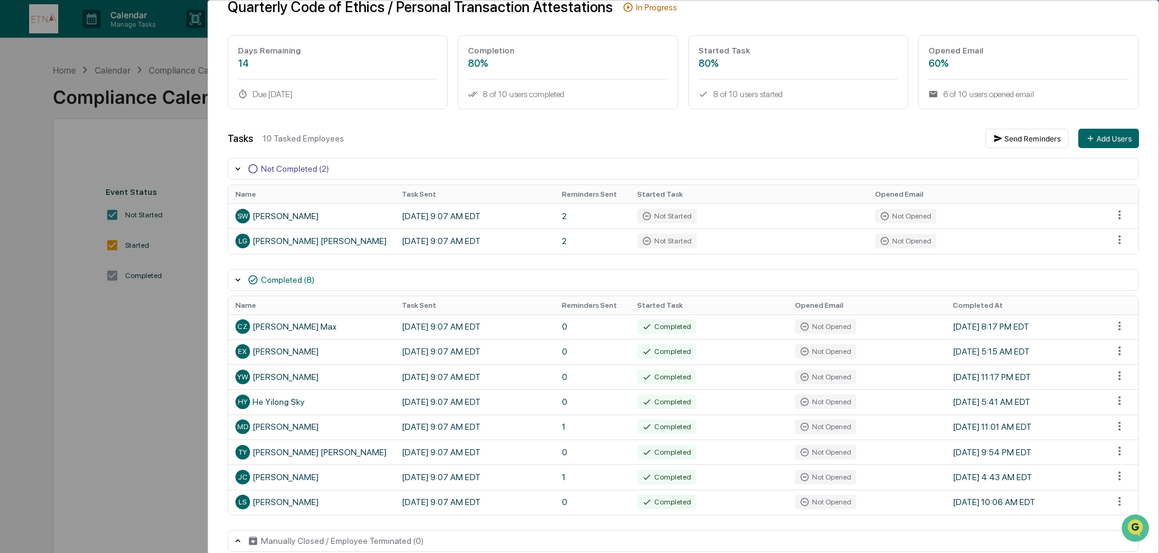
click at [161, 379] on div "User Tasks Quarterly Code of Ethics / Personal Transaction Attestations Task De…" at bounding box center [579, 276] width 1159 height 553
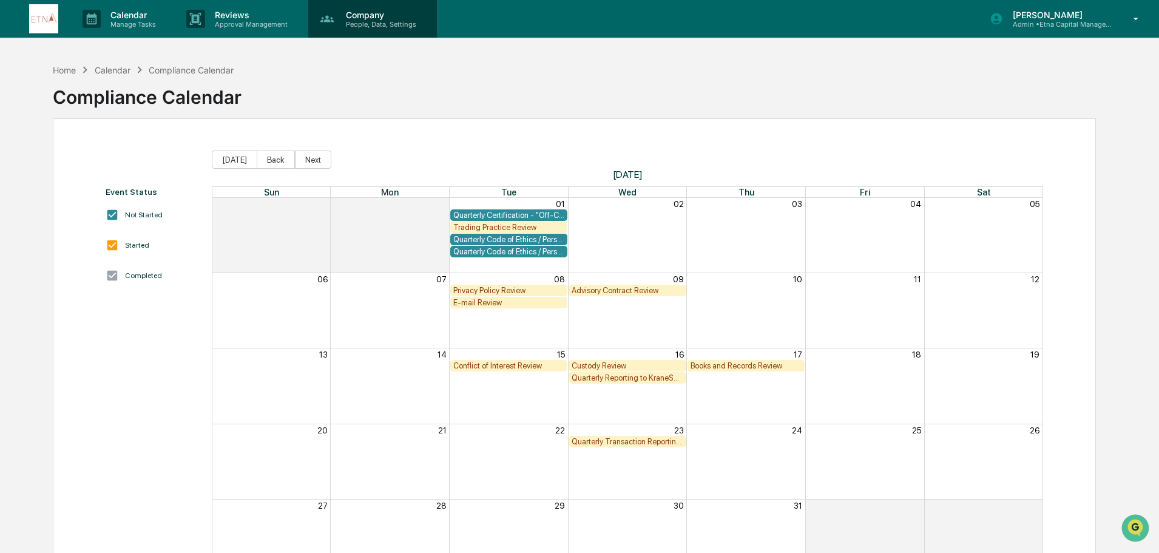
click at [347, 14] on p "Company" at bounding box center [379, 15] width 86 height 10
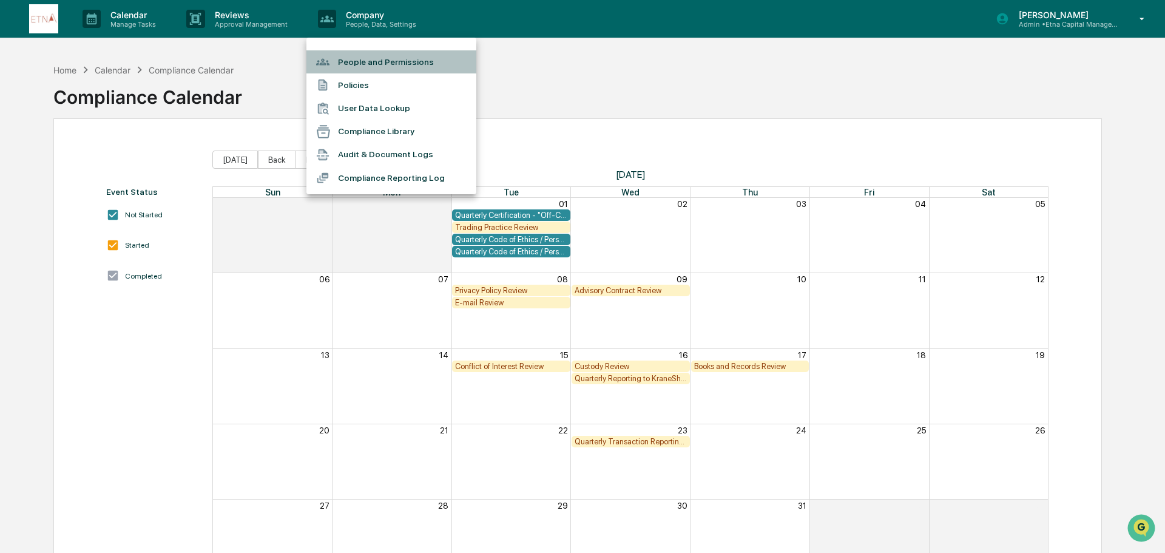
click at [376, 61] on li "People and Permissions" at bounding box center [391, 61] width 170 height 23
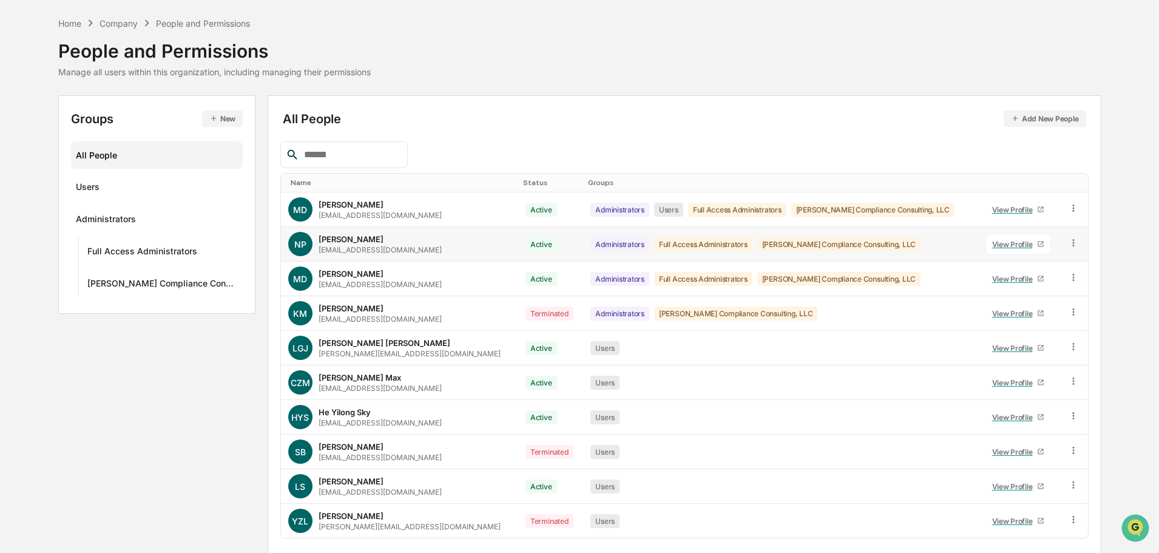
scroll to position [81, 0]
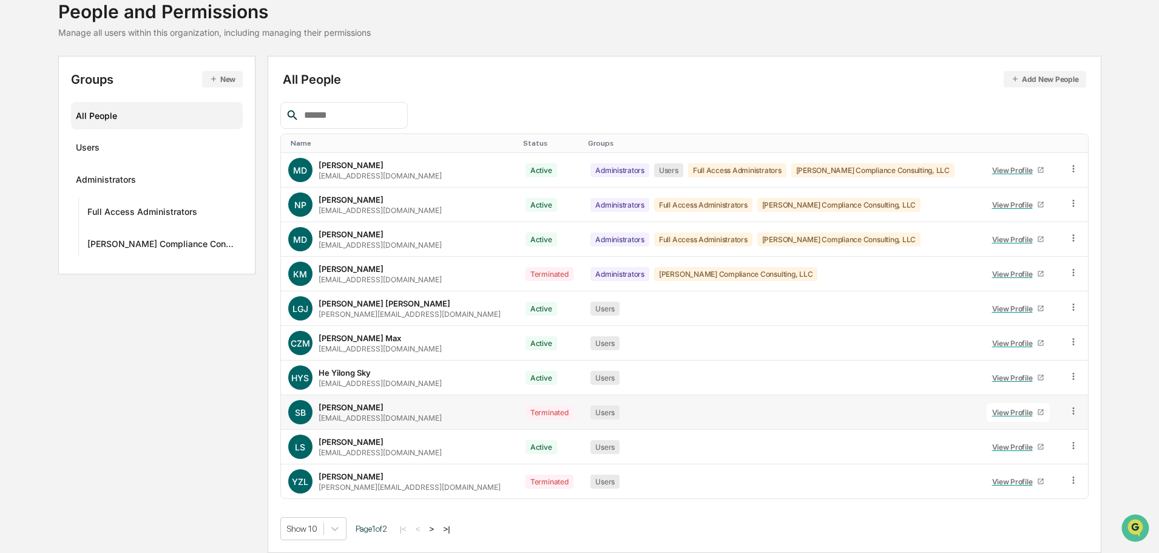
click at [1073, 411] on icon at bounding box center [1074, 410] width 2 height 7
click at [1005, 411] on div "View Profile" at bounding box center [1014, 412] width 45 height 9
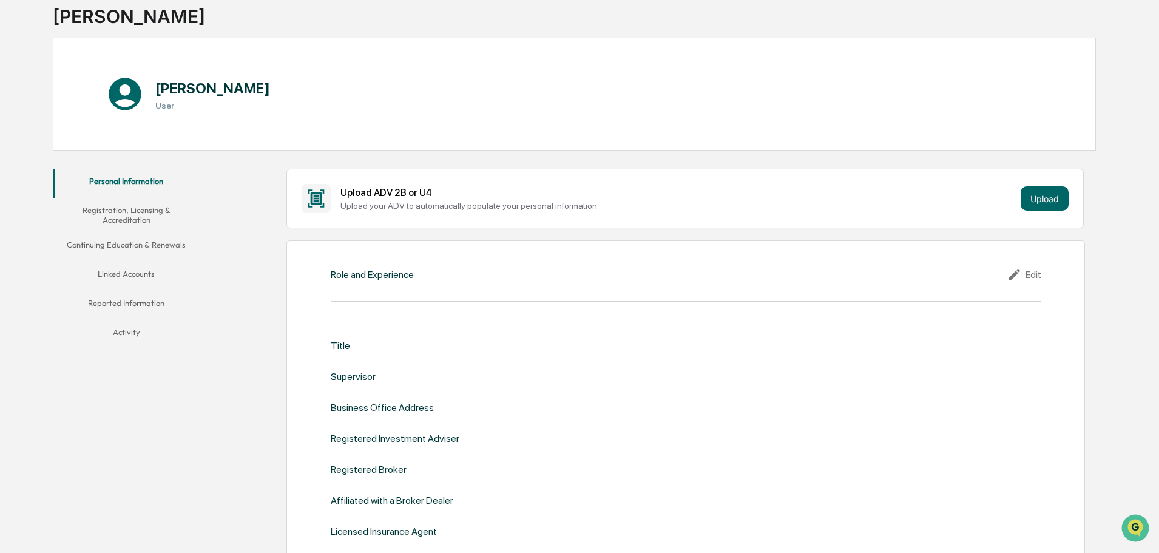
click at [169, 339] on button "Activity" at bounding box center [126, 334] width 146 height 29
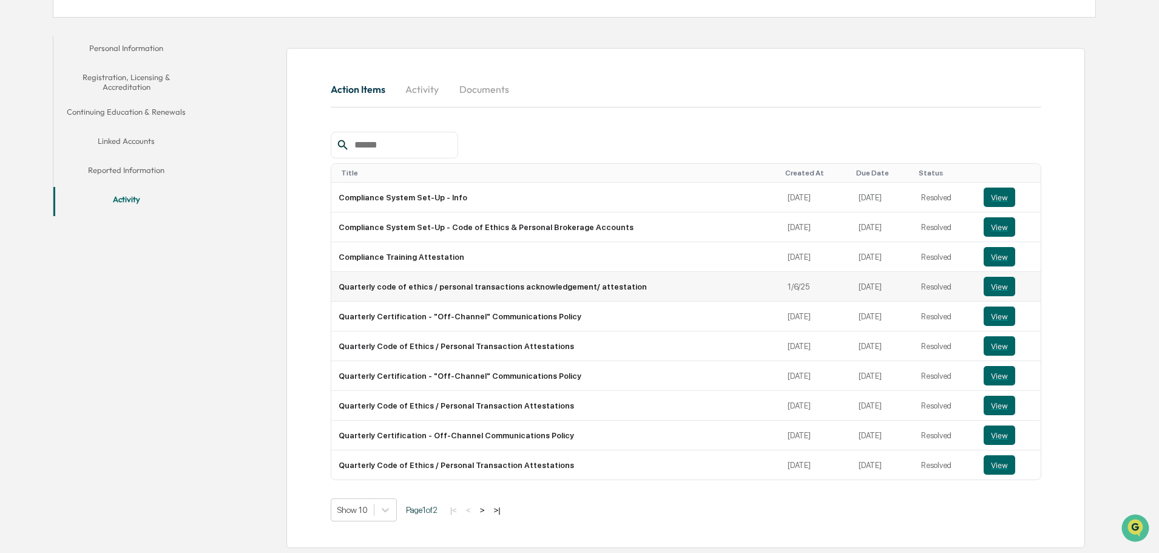
scroll to position [215, 0]
click at [1000, 403] on button "View" at bounding box center [999, 403] width 32 height 19
click at [991, 347] on button "View" at bounding box center [999, 344] width 32 height 19
